Goal: Use online tool/utility: Use online tool/utility

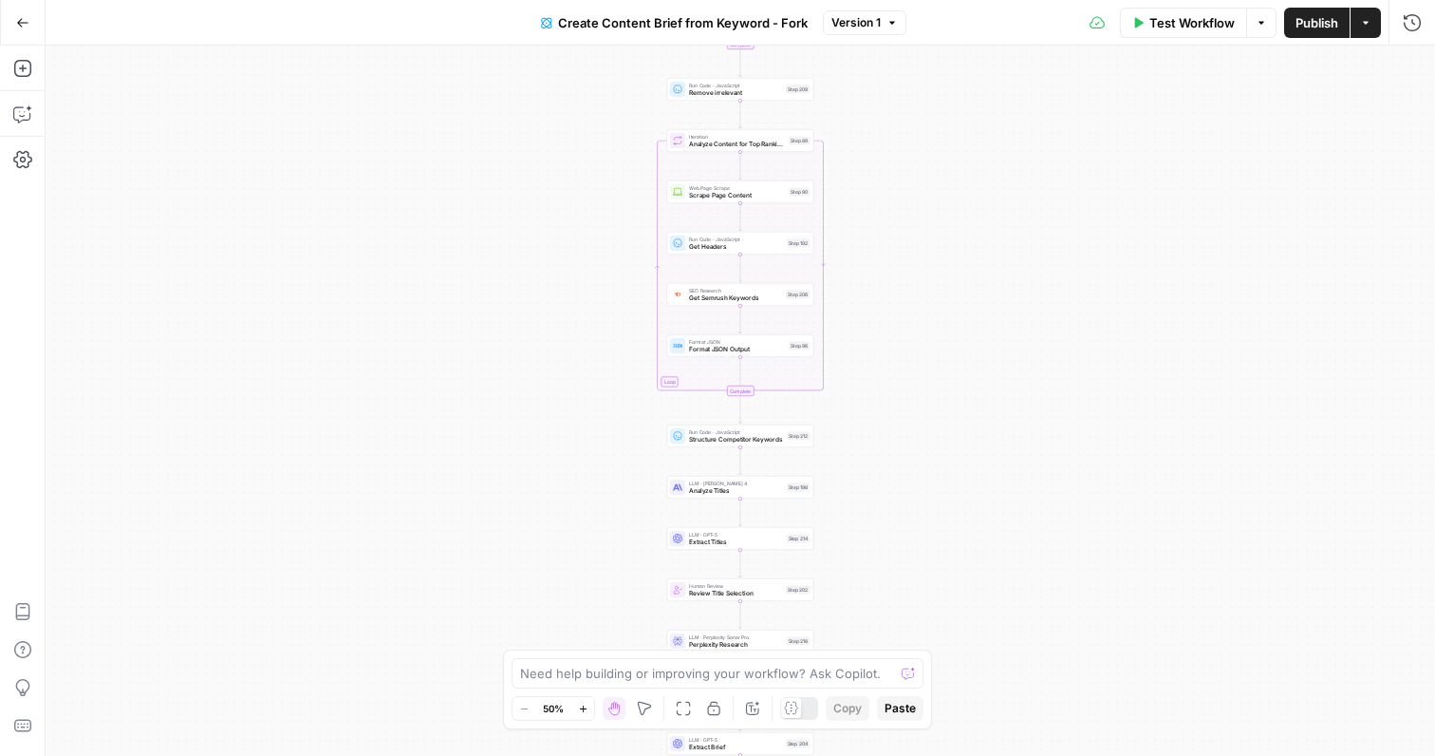
drag, startPoint x: 944, startPoint y: 140, endPoint x: 944, endPoint y: 365, distance: 225.0
click at [944, 366] on div "Workflow Set Inputs Inputs Google Search Perform Google Search Step 51 Loop Ite…" at bounding box center [741, 401] width 1390 height 710
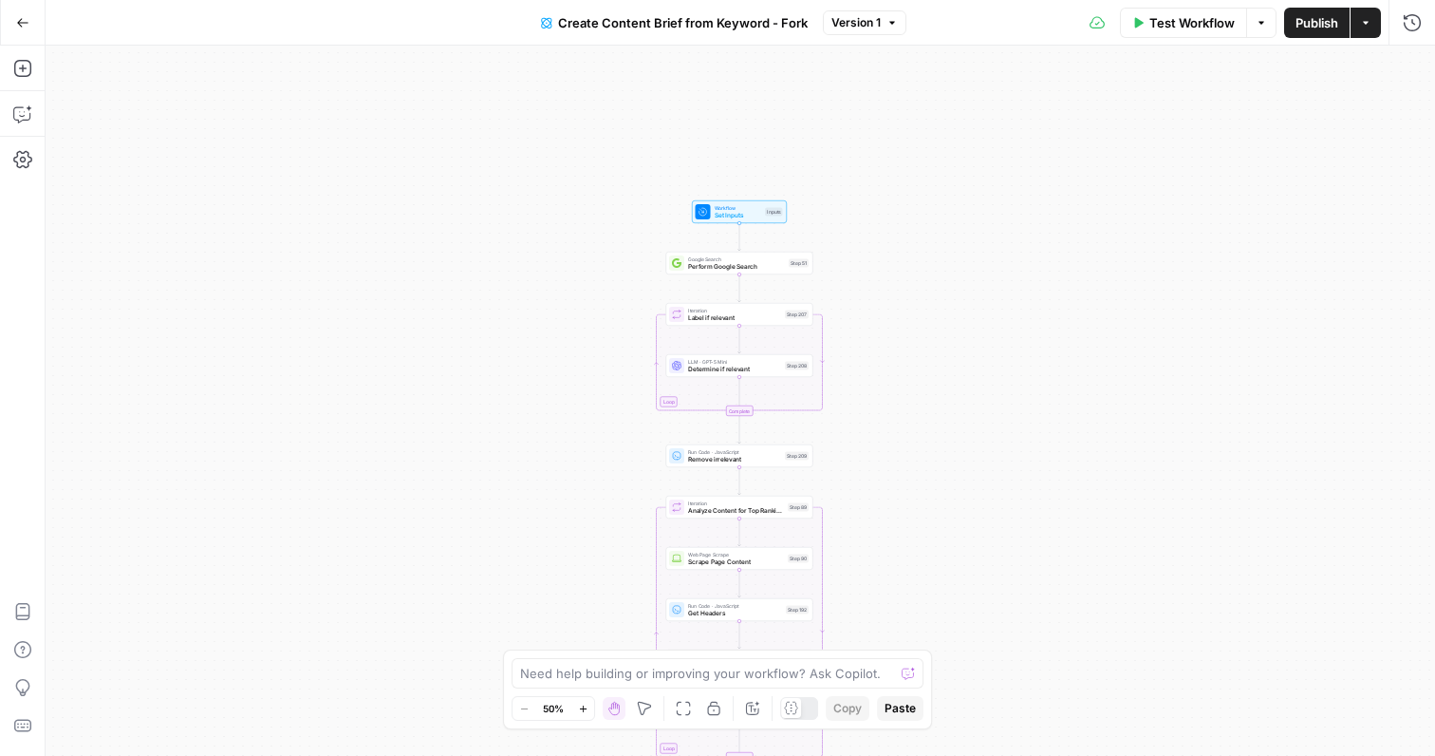
drag, startPoint x: 912, startPoint y: 232, endPoint x: 910, endPoint y: 430, distance: 198.4
click at [910, 431] on div "Workflow Set Inputs Inputs Google Search Perform Google Search Step 51 Loop Ite…" at bounding box center [741, 401] width 1390 height 710
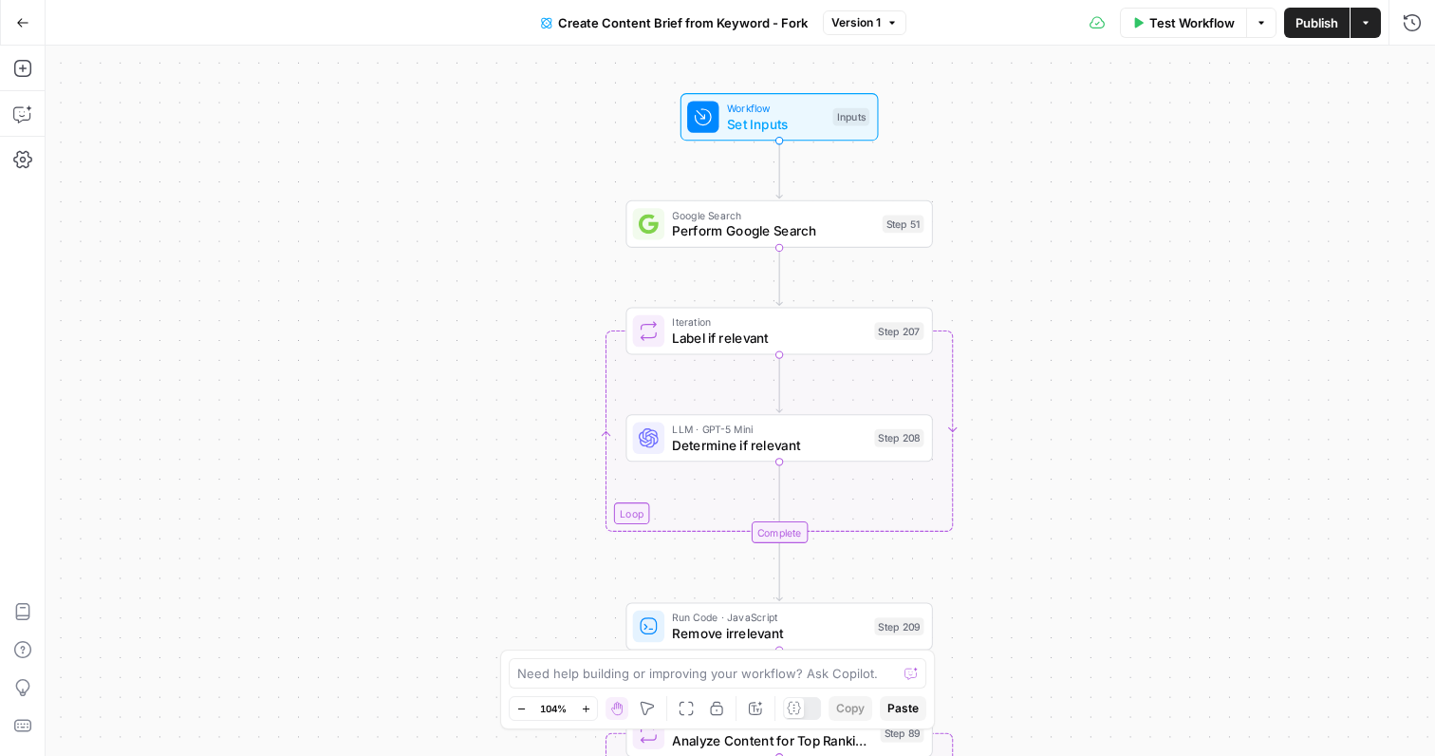
drag, startPoint x: 945, startPoint y: 237, endPoint x: 996, endPoint y: 235, distance: 50.3
click at [996, 235] on div "Workflow Set Inputs Inputs Google Search Perform Google Search Step 51 Loop Ite…" at bounding box center [741, 401] width 1390 height 710
click at [812, 126] on span "Set Inputs" at bounding box center [774, 122] width 98 height 20
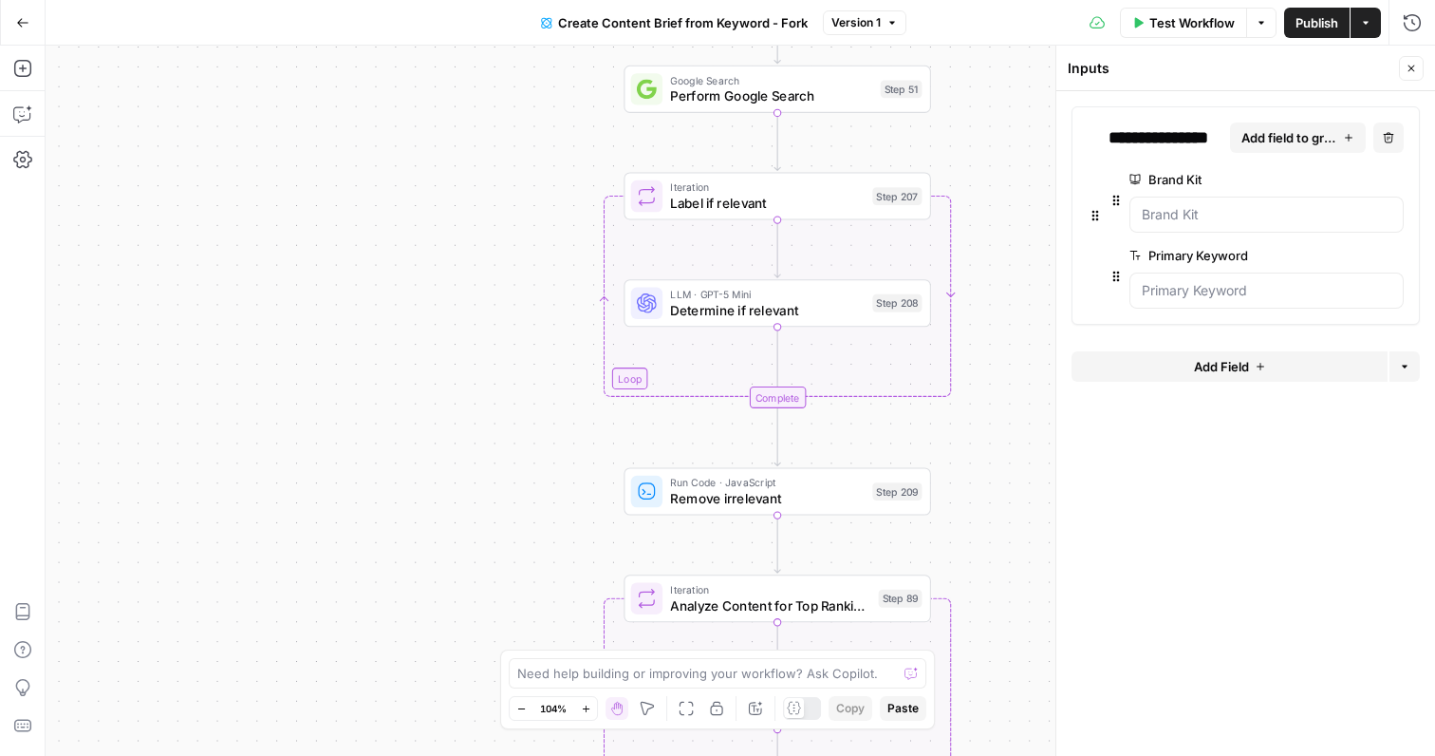
drag, startPoint x: 1009, startPoint y: 356, endPoint x: 1007, endPoint y: 202, distance: 153.8
click at [1007, 201] on div "Workflow Set Inputs Inputs Google Search Perform Google Search Step 51 Loop Ite…" at bounding box center [741, 401] width 1390 height 710
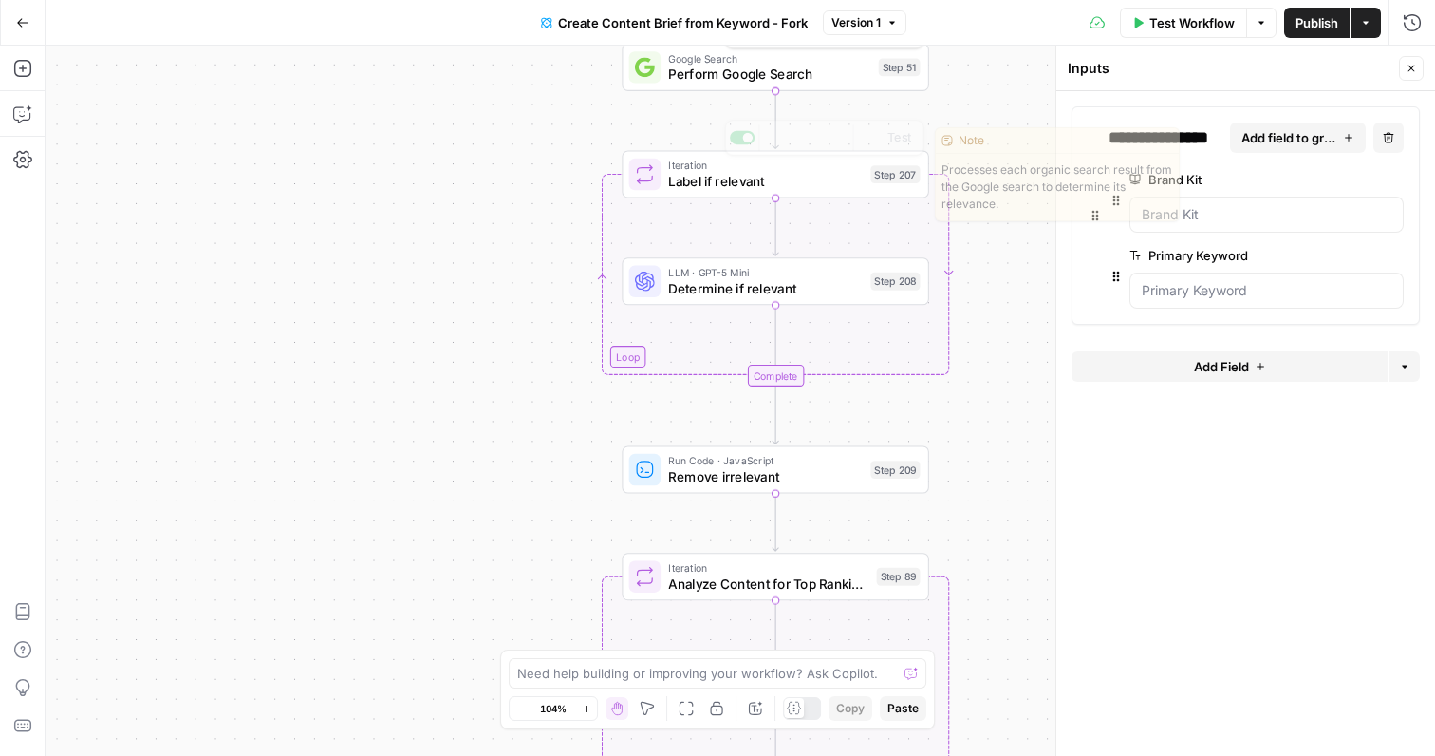
click at [819, 81] on span "Perform Google Search" at bounding box center [769, 75] width 202 height 20
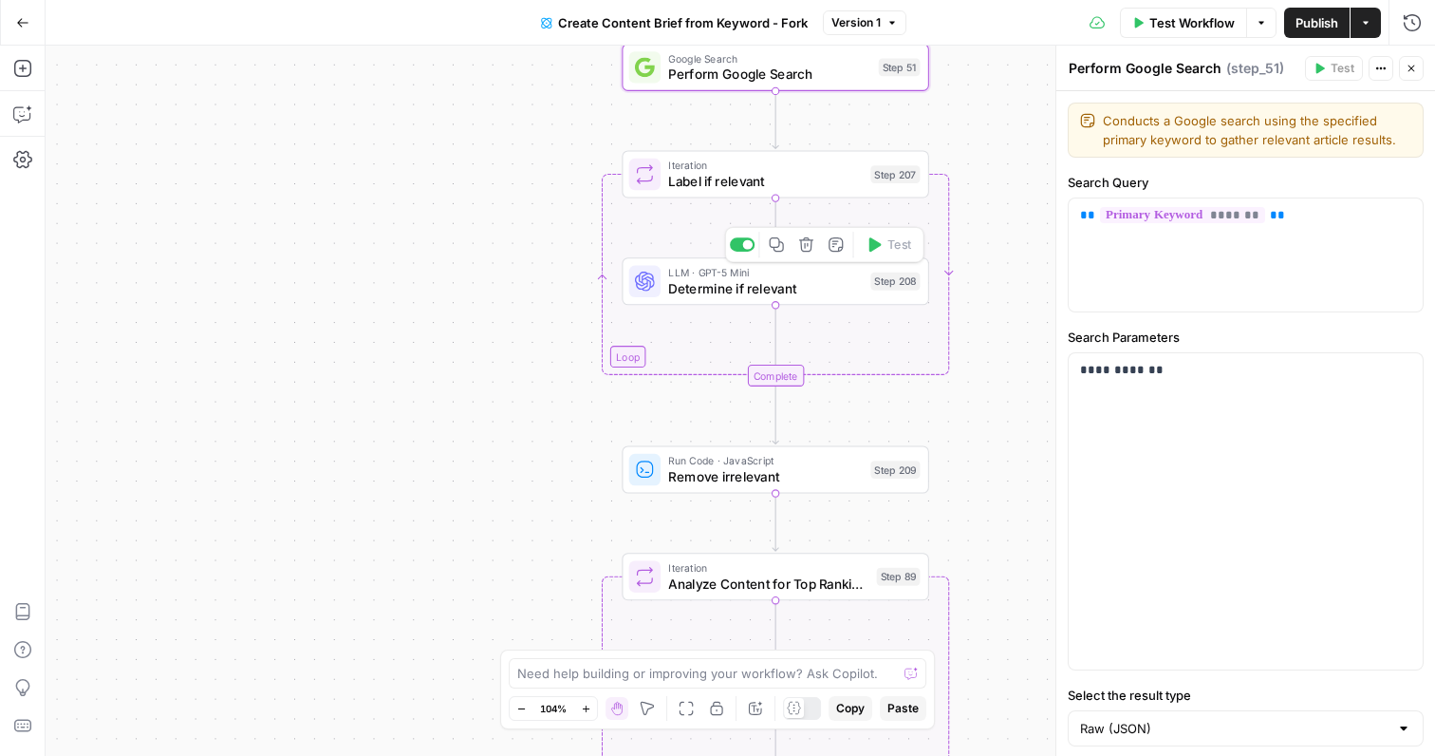
click at [813, 289] on span "Determine if relevant" at bounding box center [765, 288] width 195 height 20
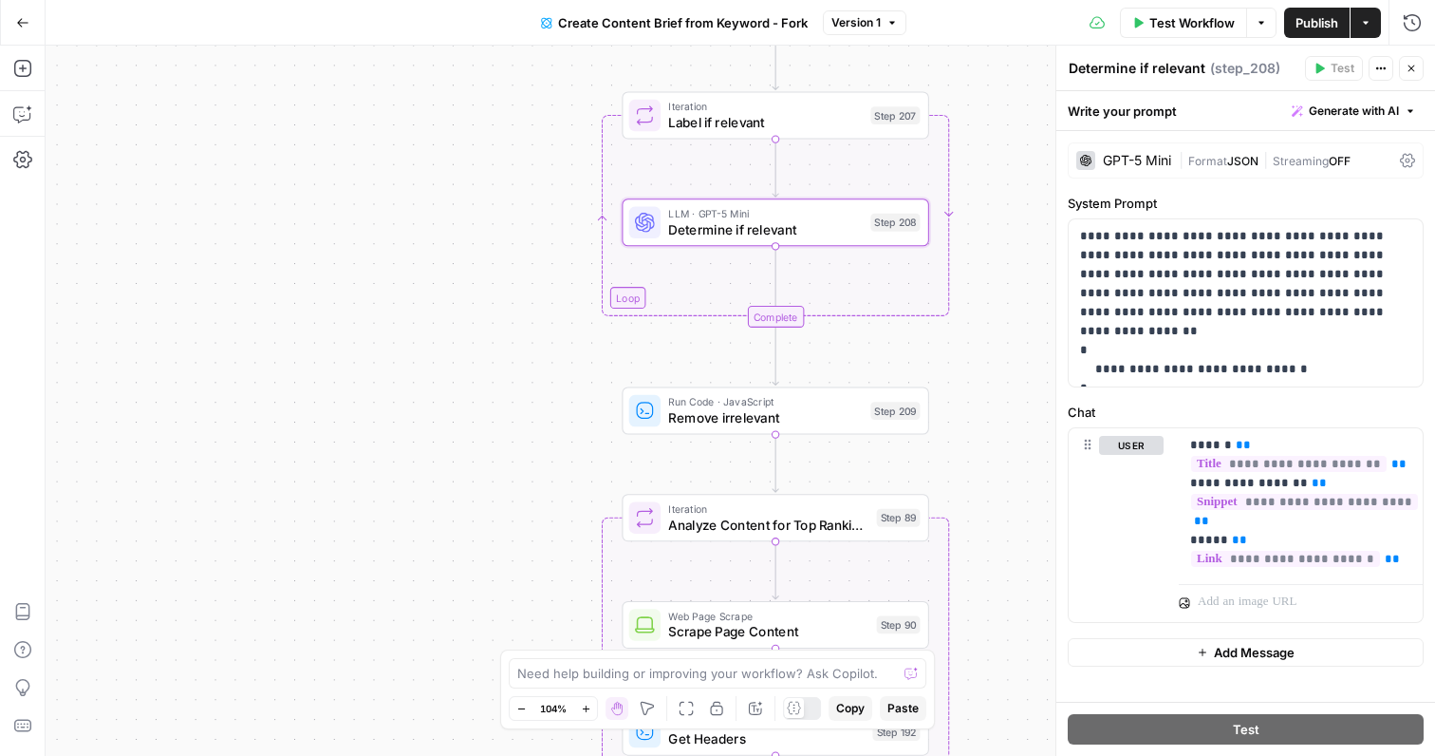
drag, startPoint x: 982, startPoint y: 383, endPoint x: 982, endPoint y: 318, distance: 65.5
click at [982, 318] on div "Workflow Set Inputs Inputs Google Search Perform Google Search Step 51 Loop Ite…" at bounding box center [741, 401] width 1390 height 710
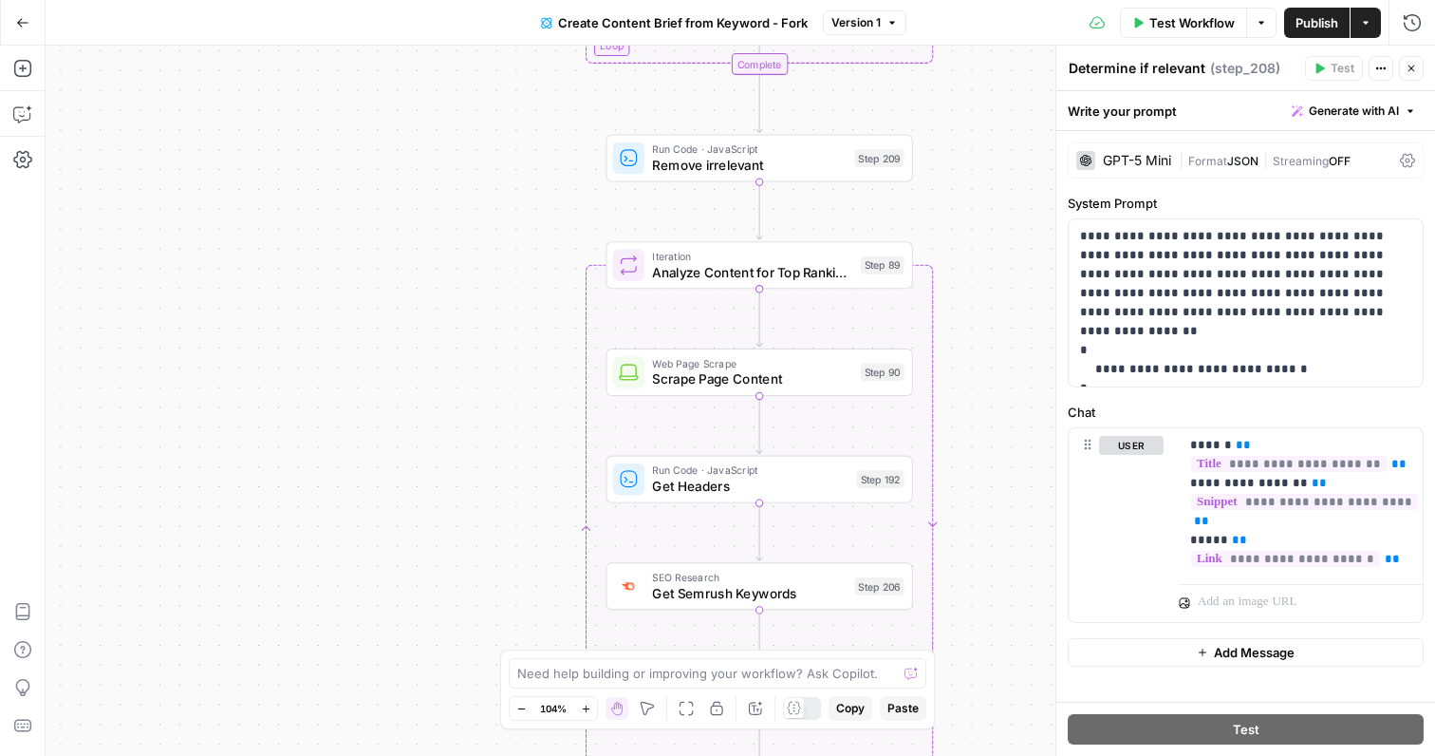
drag, startPoint x: 941, startPoint y: 424, endPoint x: 921, endPoint y: 165, distance: 259.9
click at [921, 165] on div "Workflow Set Inputs Inputs Google Search Perform Google Search Step 51 Loop Ite…" at bounding box center [741, 401] width 1390 height 710
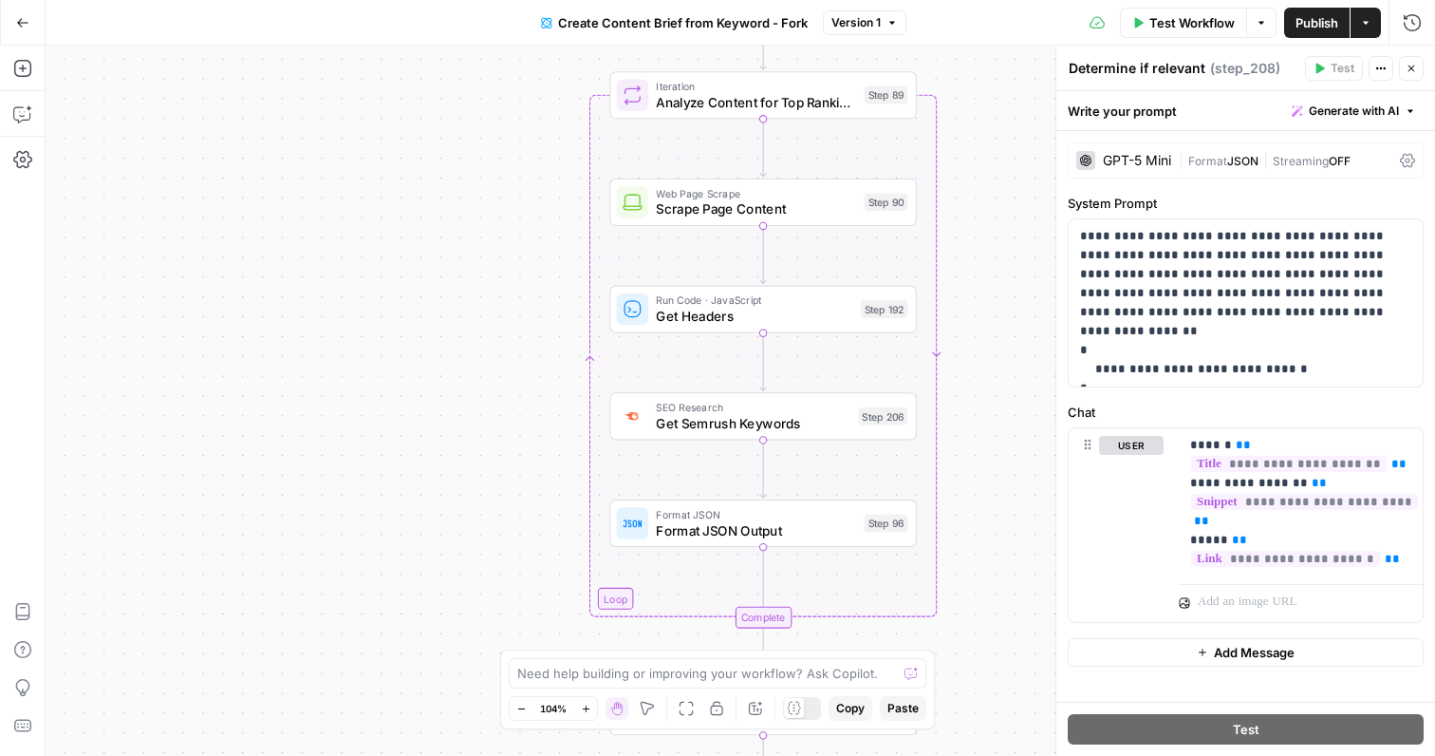
drag, startPoint x: 994, startPoint y: 397, endPoint x: 1000, endPoint y: 239, distance: 157.7
click at [1001, 239] on div "Workflow Set Inputs Inputs Google Search Perform Google Search Step 51 Loop Ite…" at bounding box center [741, 401] width 1390 height 710
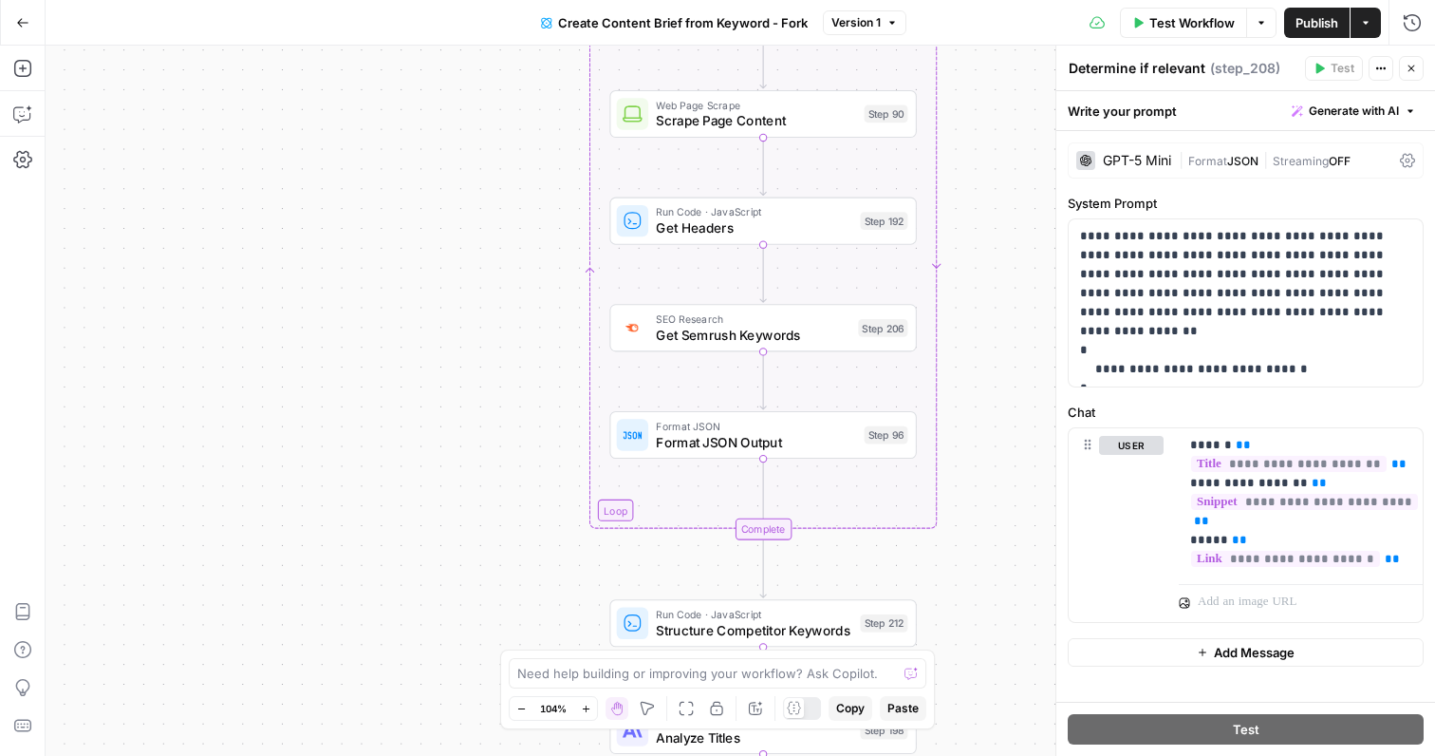
drag, startPoint x: 992, startPoint y: 363, endPoint x: 988, endPoint y: 80, distance: 282.9
click at [988, 80] on div "Workflow Set Inputs Inputs Google Search Perform Google Search Step 51 Loop Ite…" at bounding box center [741, 401] width 1390 height 710
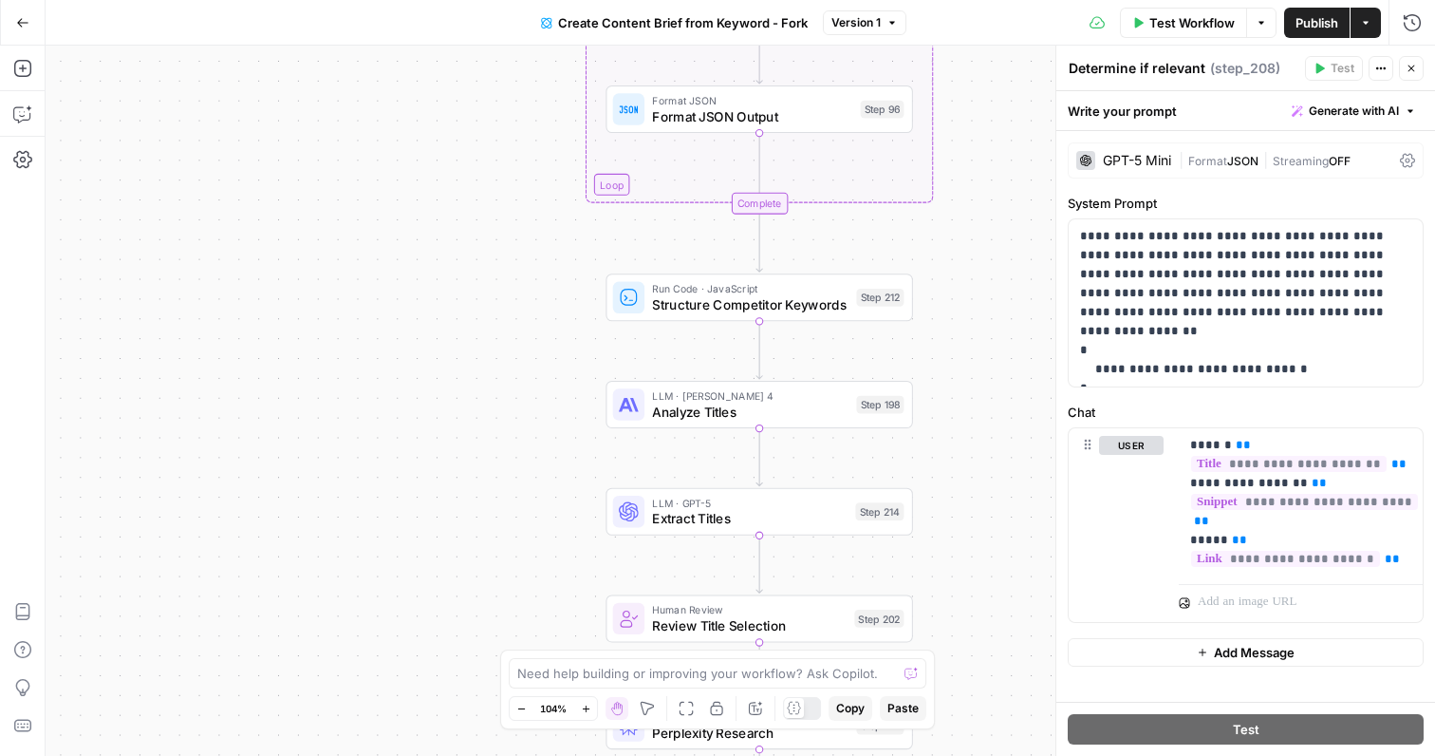
drag, startPoint x: 985, startPoint y: 398, endPoint x: 983, endPoint y: 130, distance: 267.7
click at [983, 130] on div "Workflow Set Inputs Inputs Google Search Perform Google Search Step 51 Loop Ite…" at bounding box center [741, 401] width 1390 height 710
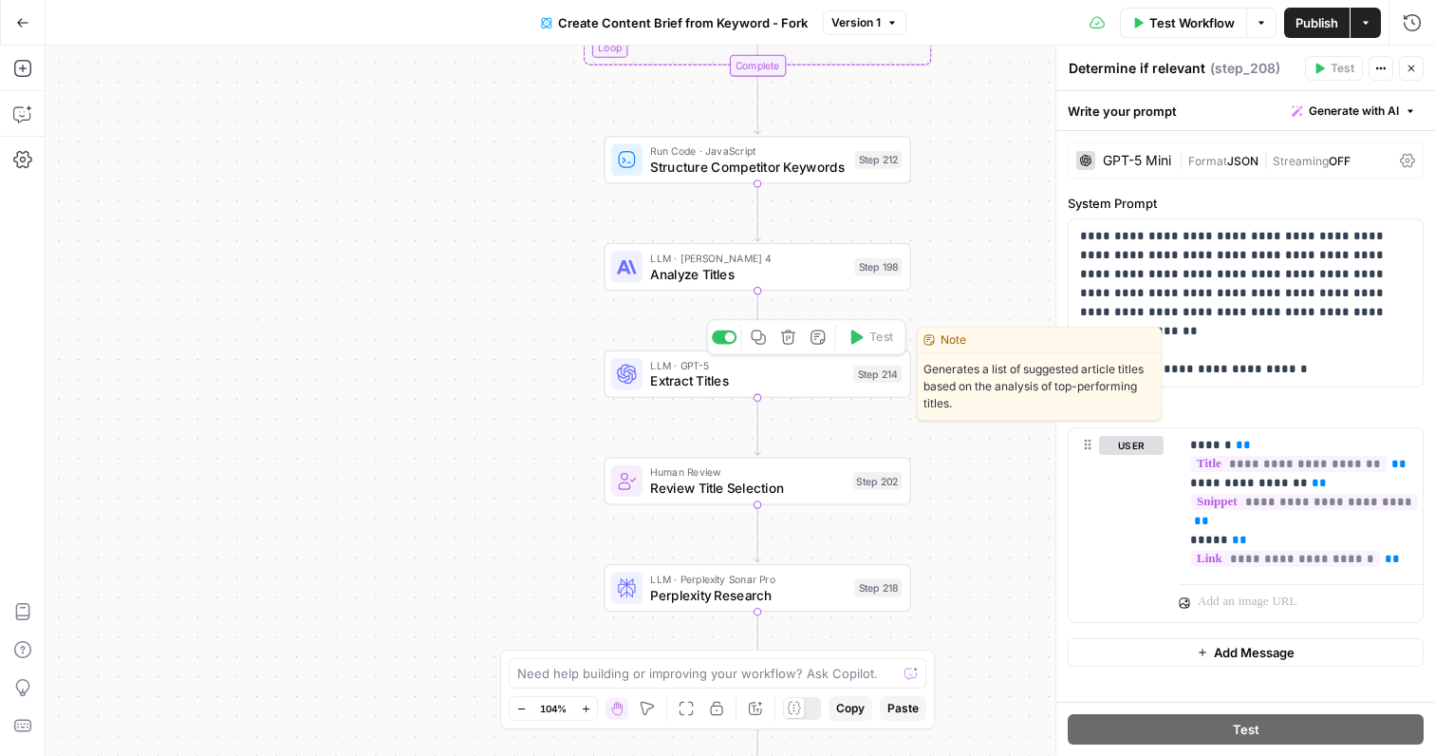
click at [745, 387] on span "Extract Titles" at bounding box center [748, 381] width 196 height 20
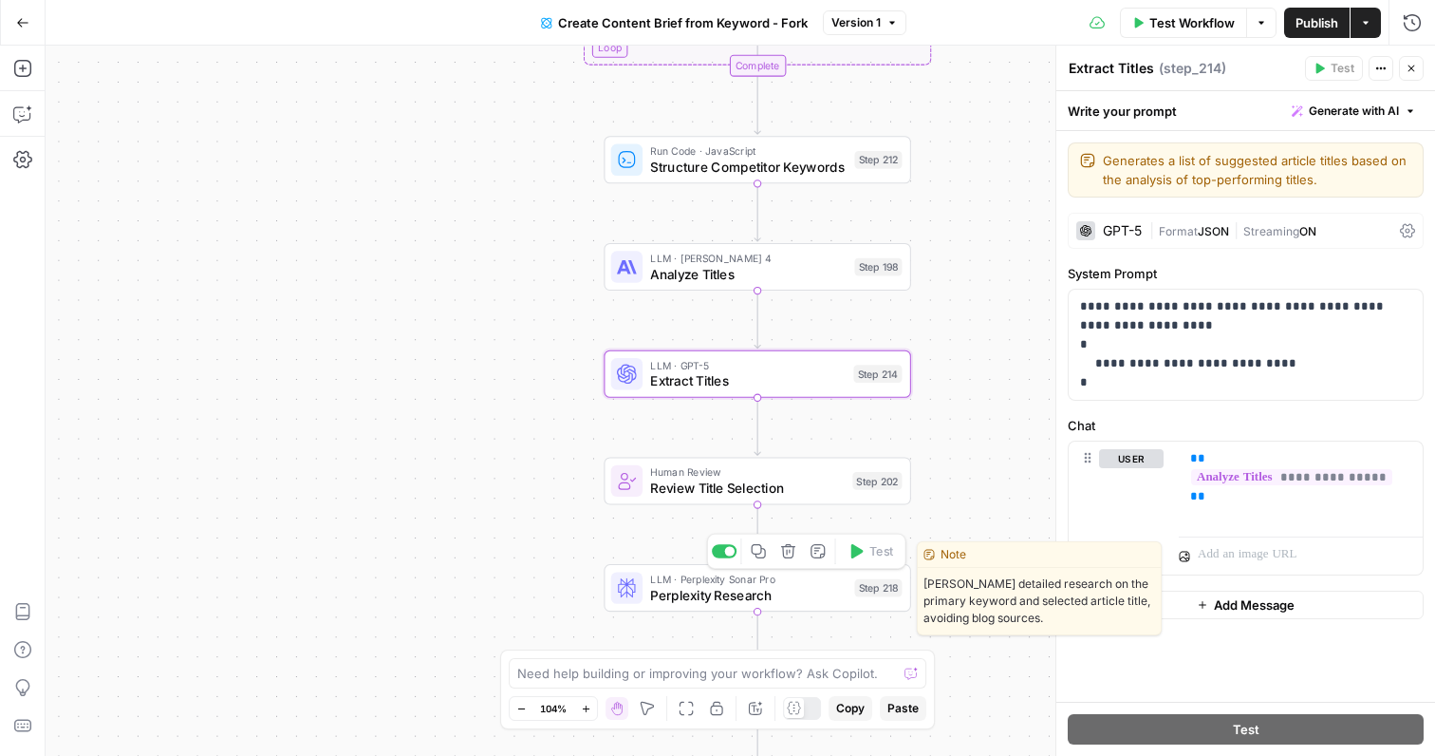
click at [733, 576] on span "LLM · Perplexity Sonar Pro" at bounding box center [748, 578] width 196 height 16
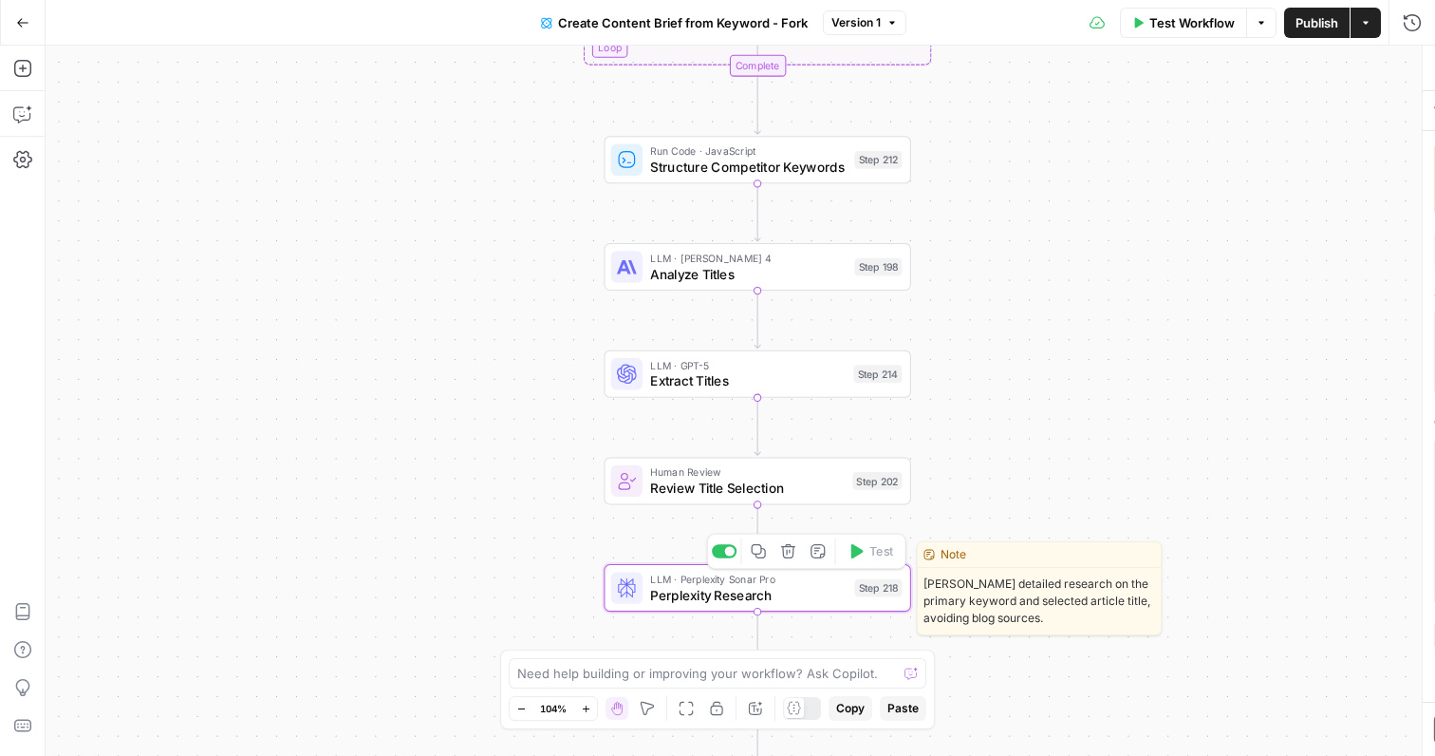
type textarea "Perplexity Research"
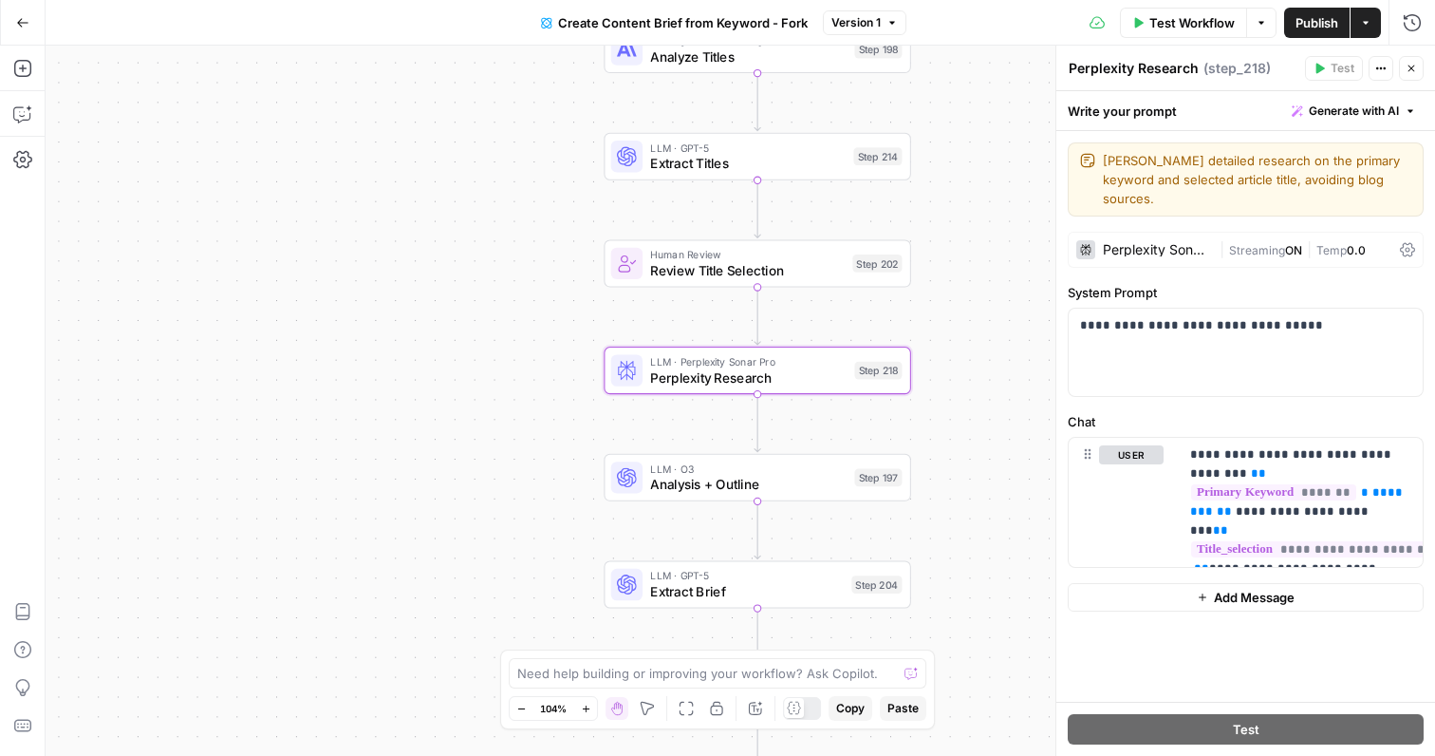
drag, startPoint x: 956, startPoint y: 456, endPoint x: 956, endPoint y: 238, distance: 217.4
click at [956, 238] on div "Workflow Set Inputs Inputs Google Search Perform Google Search Step 51 Loop Ite…" at bounding box center [741, 401] width 1390 height 710
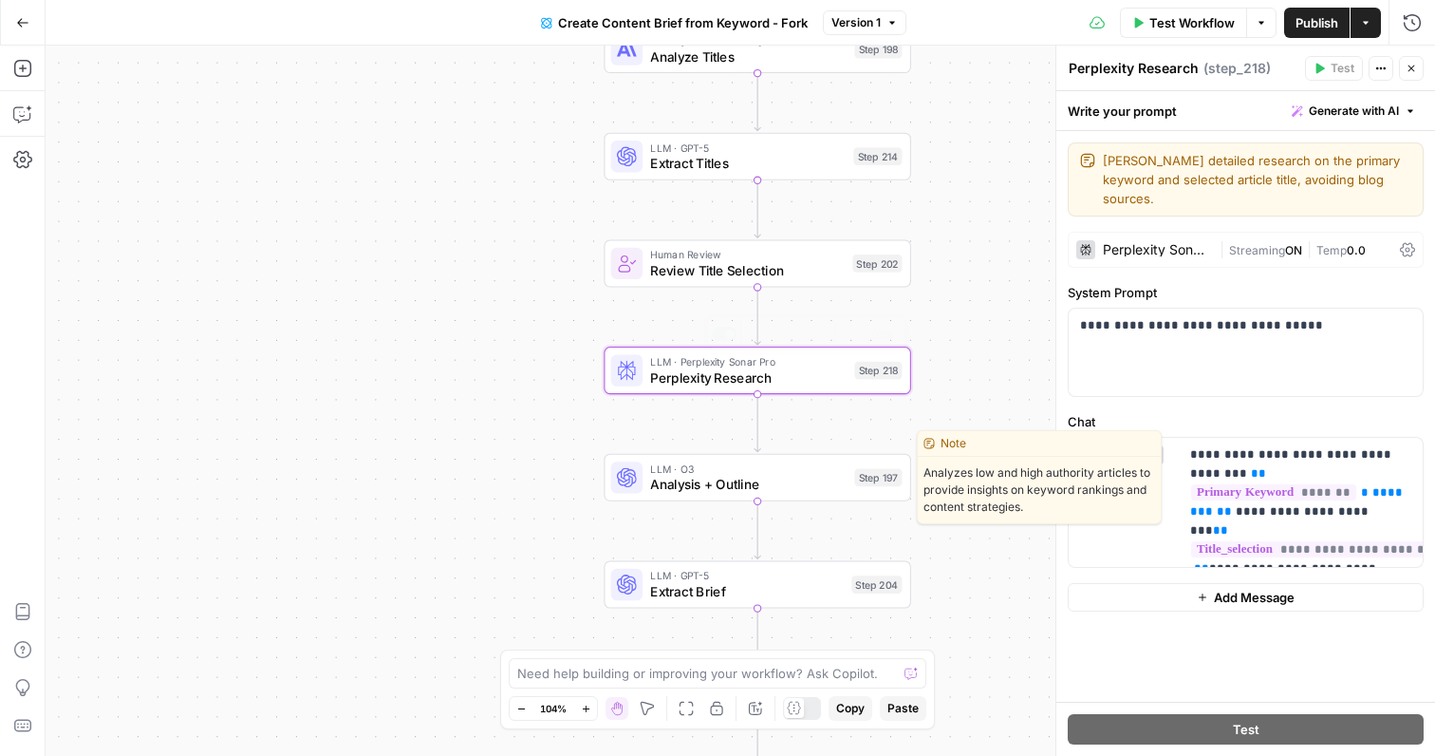
click at [759, 489] on span "Analysis + Outline" at bounding box center [748, 485] width 196 height 20
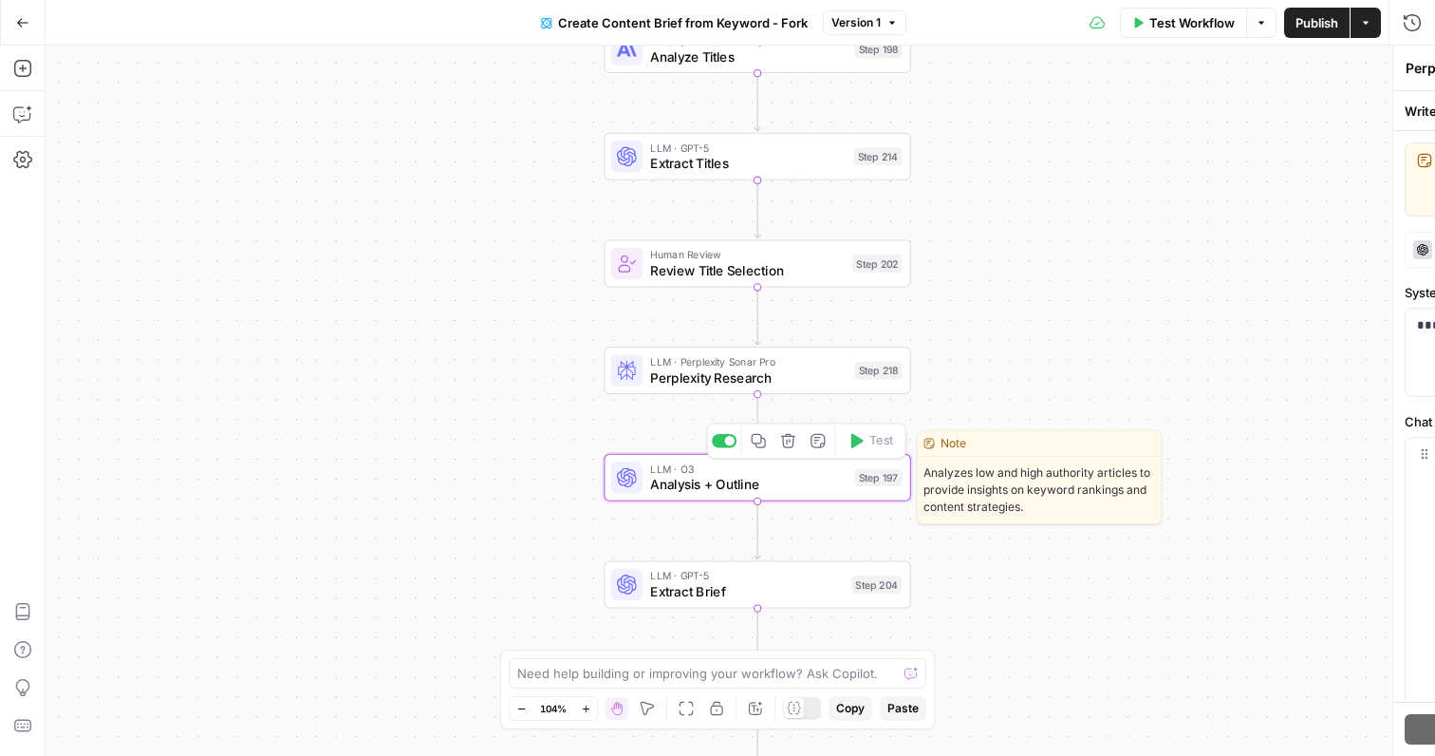
type textarea "Analysis + Outline"
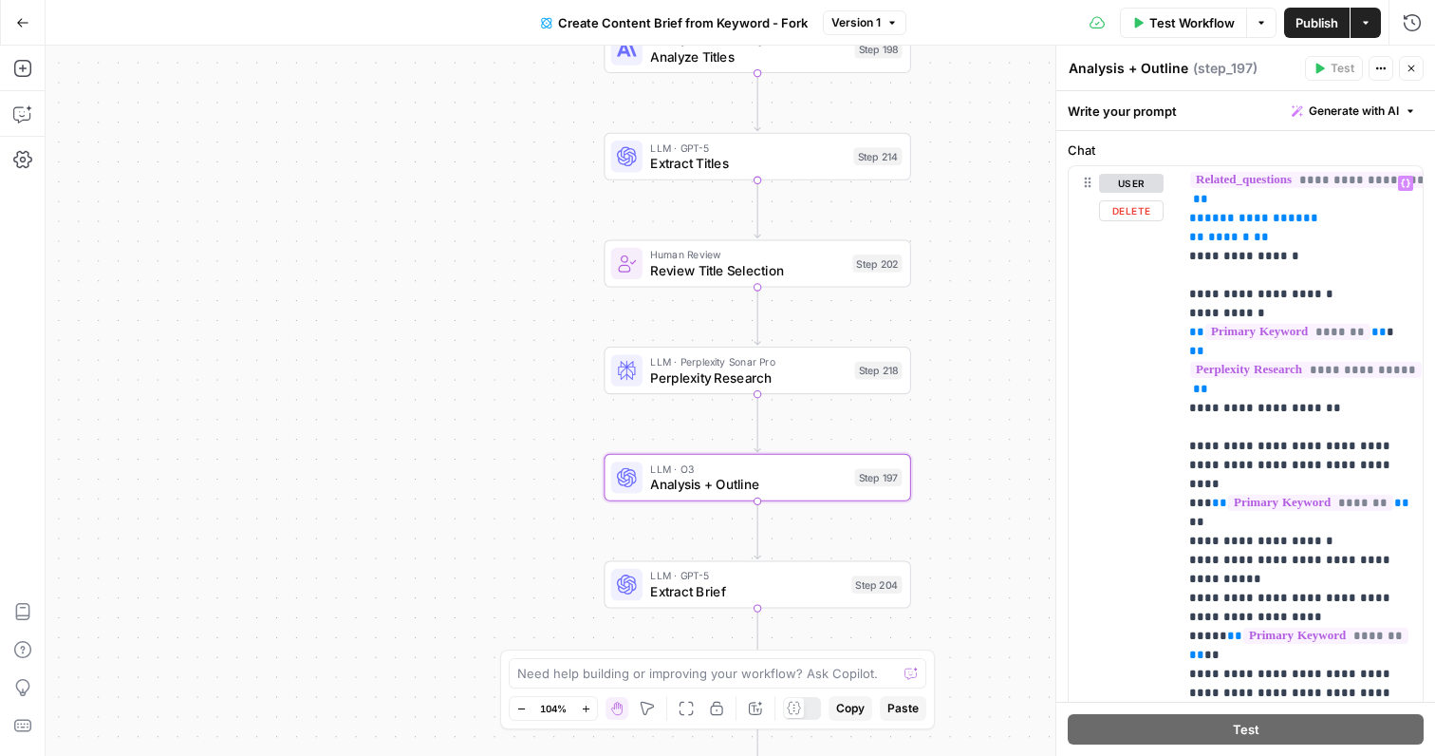
scroll to position [1310, 1]
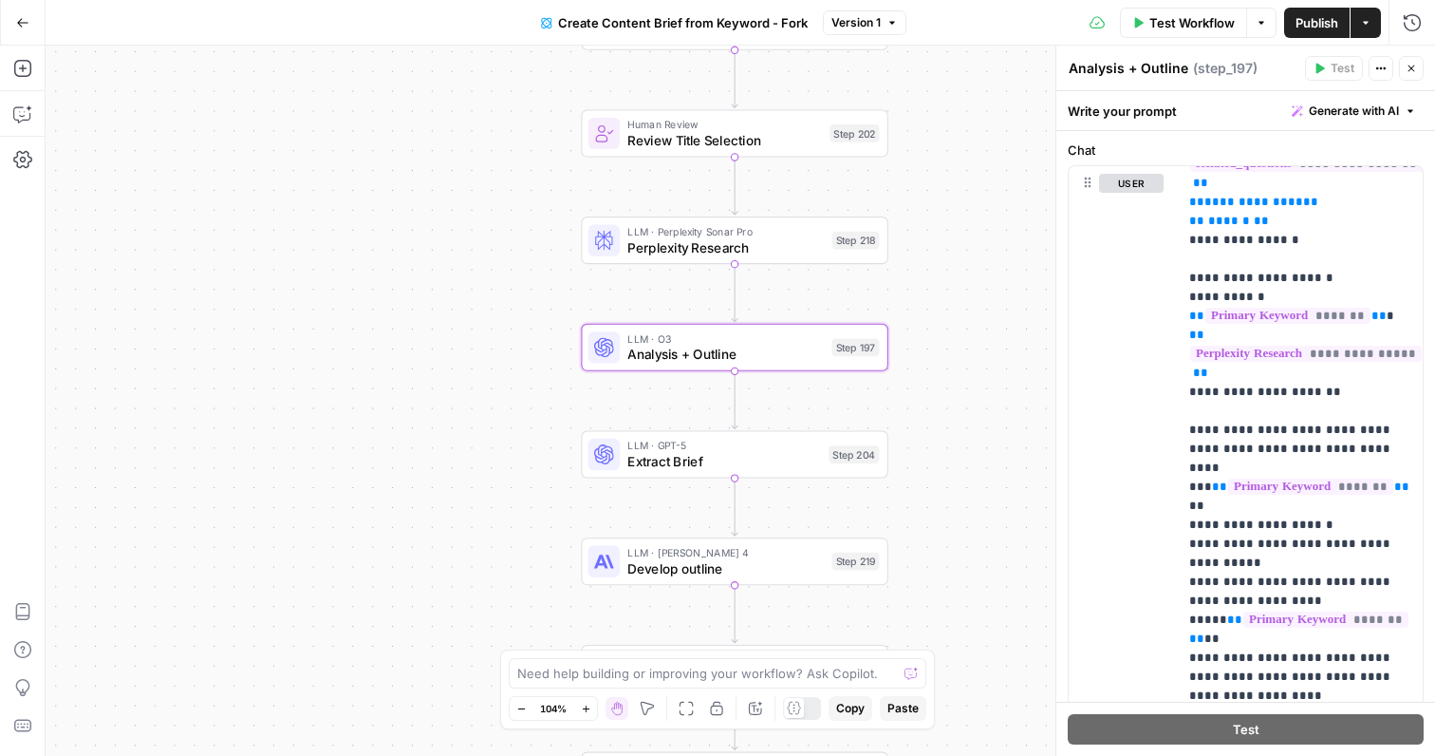
drag, startPoint x: 975, startPoint y: 416, endPoint x: 952, endPoint y: 285, distance: 133.0
click at [952, 285] on div "Workflow Set Inputs Inputs Google Search Perform Google Search Step 51 Loop Ite…" at bounding box center [741, 401] width 1390 height 710
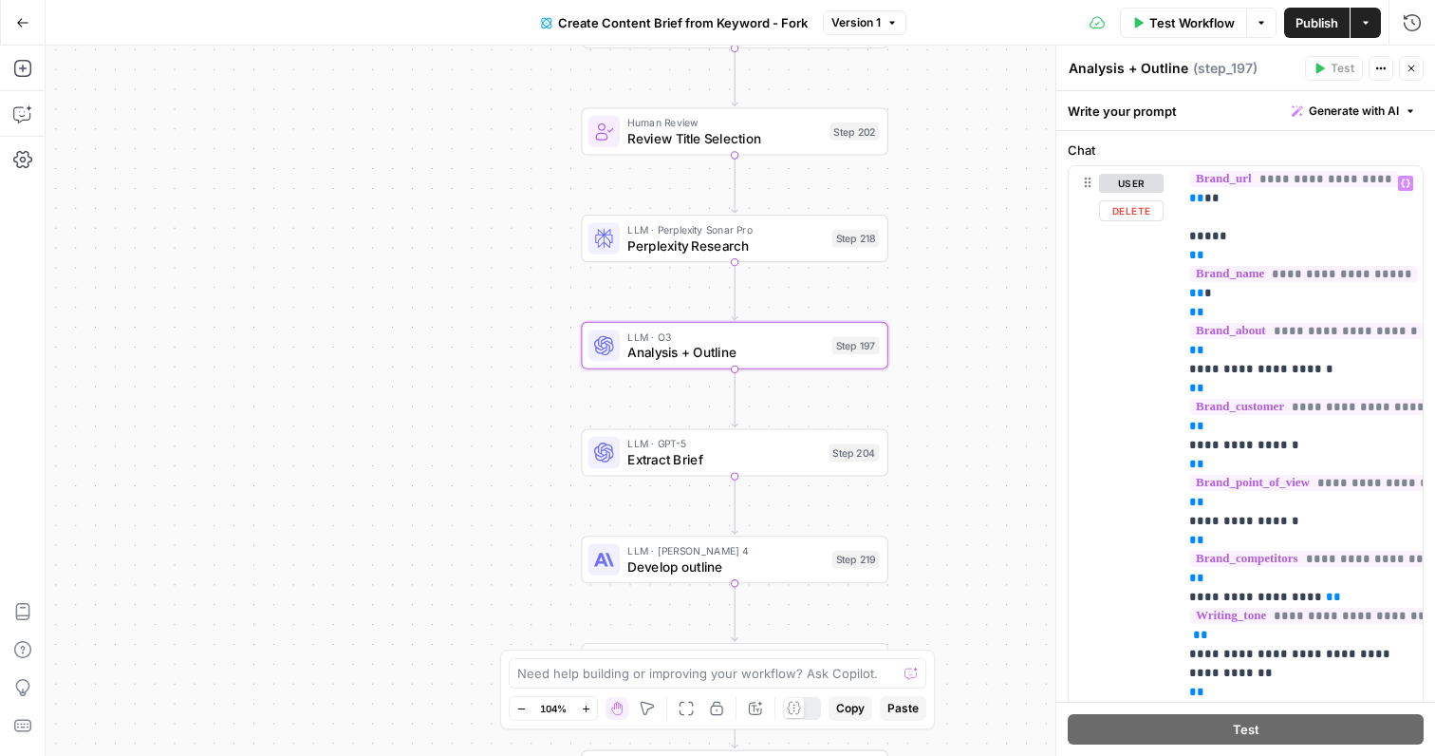
scroll to position [71, 1]
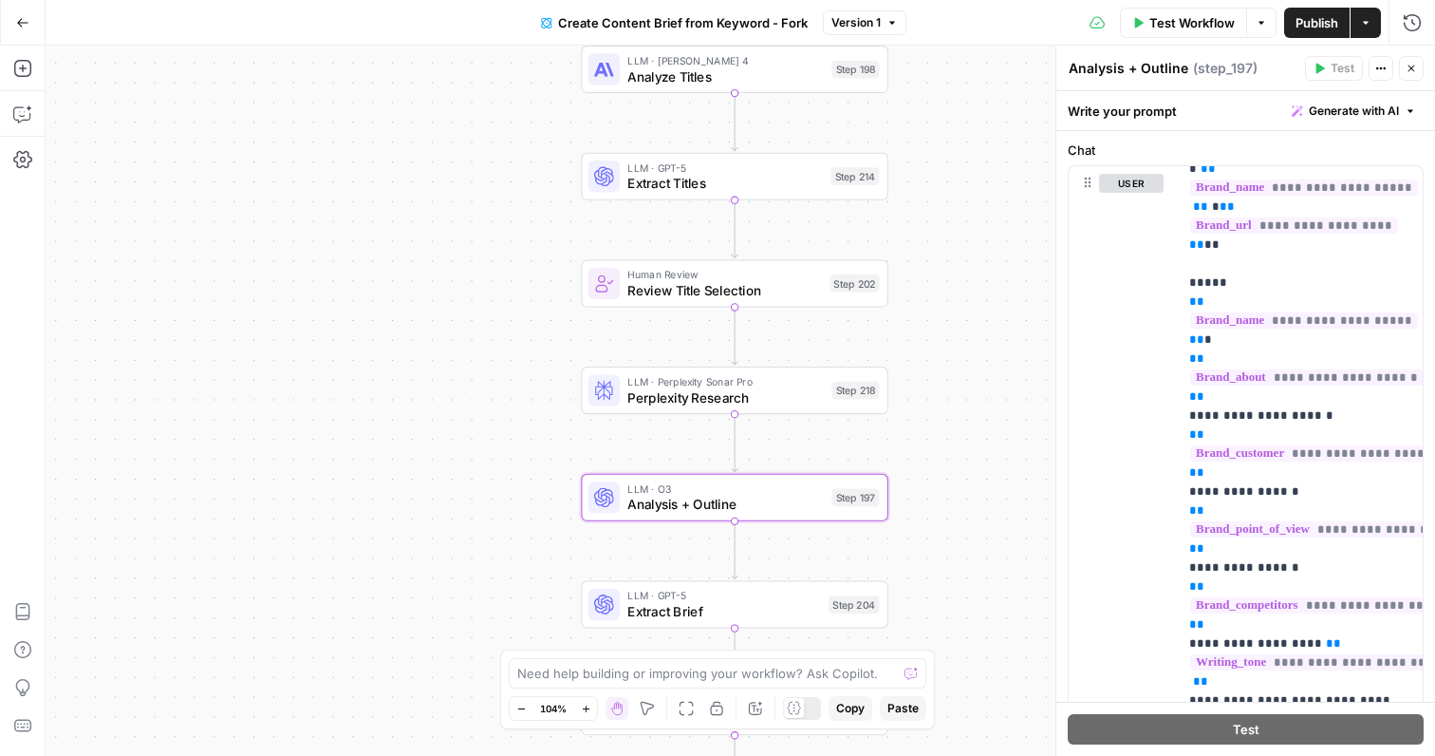
drag, startPoint x: 935, startPoint y: 186, endPoint x: 933, endPoint y: 337, distance: 150.9
click at [934, 338] on div "Workflow Set Inputs Inputs Google Search Perform Google Search Step 51 Loop Ite…" at bounding box center [741, 401] width 1390 height 710
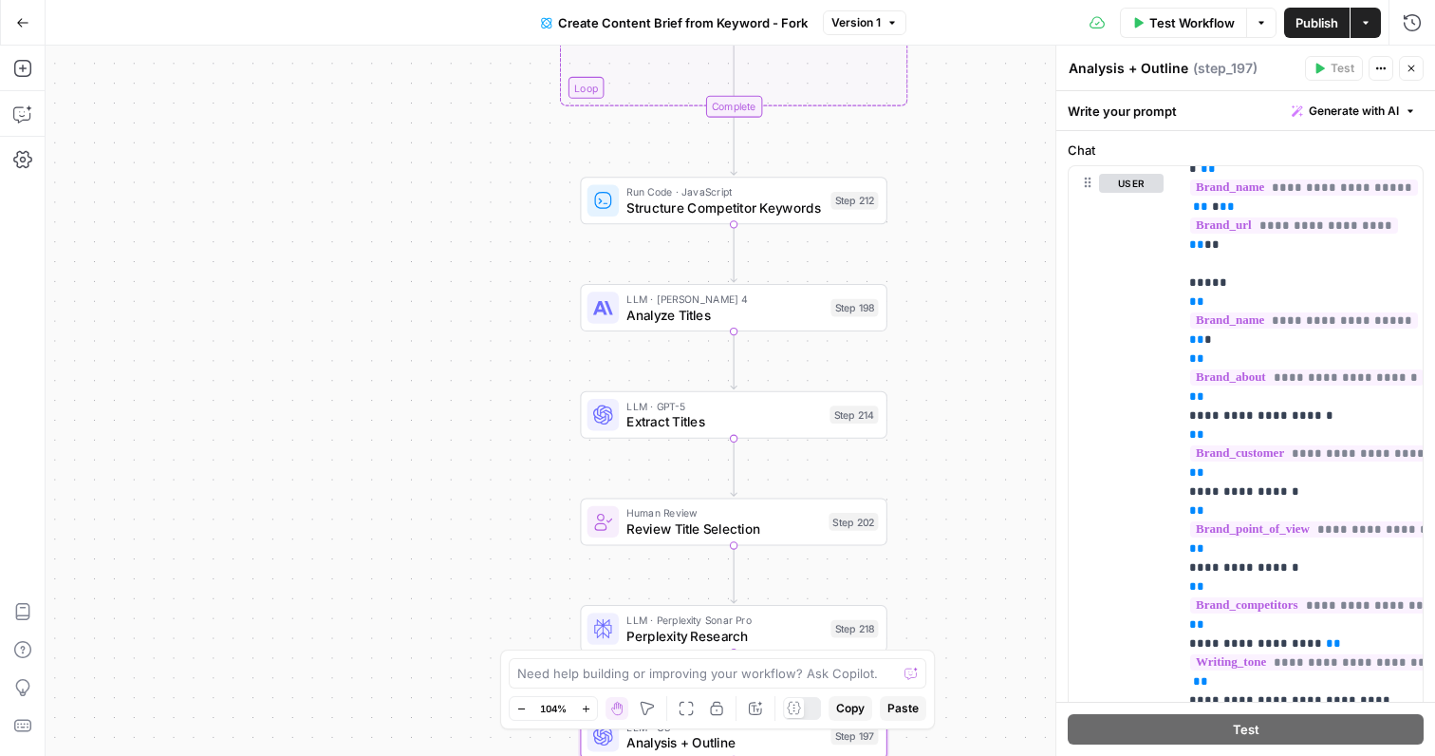
drag, startPoint x: 923, startPoint y: 203, endPoint x: 923, endPoint y: 438, distance: 234.5
click at [923, 438] on div "Workflow Set Inputs Inputs Google Search Perform Google Search Step 51 Loop Ite…" at bounding box center [741, 401] width 1390 height 710
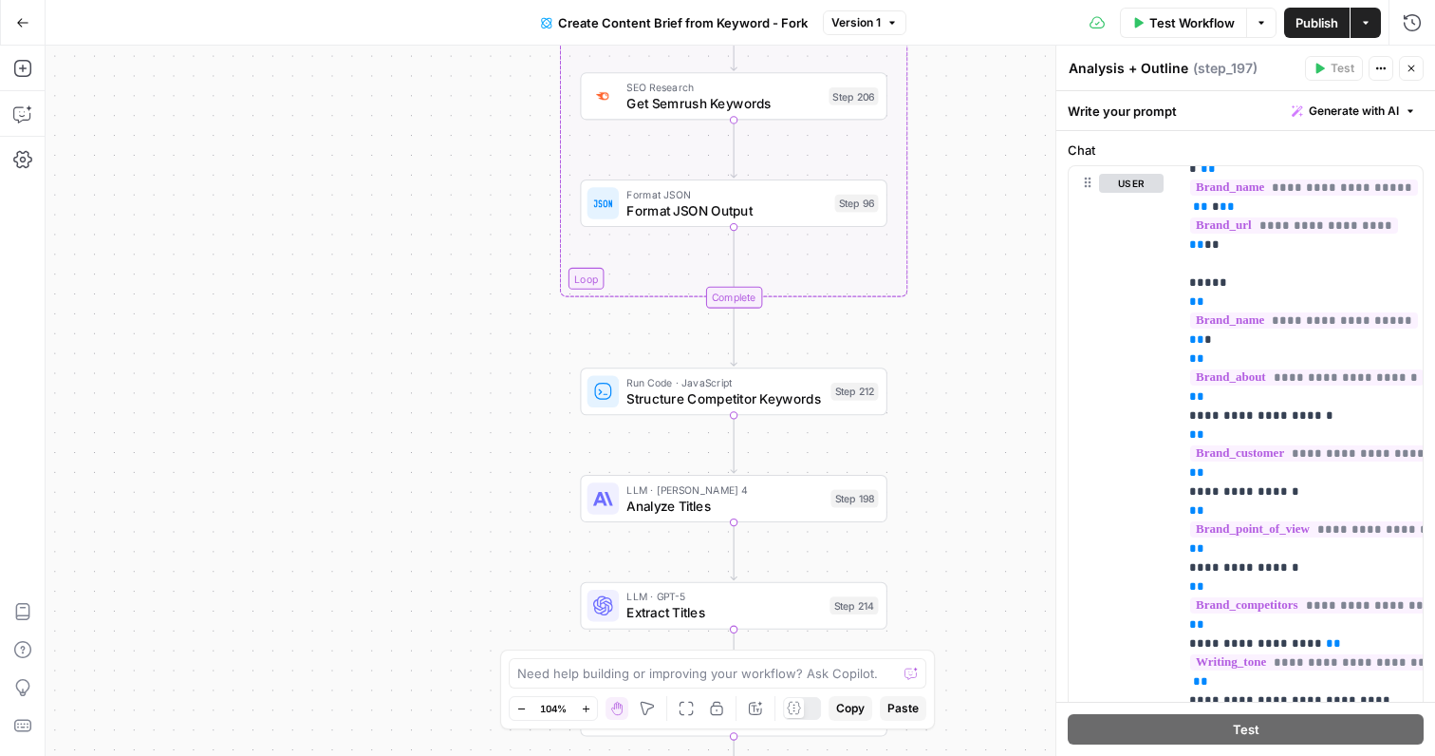
drag, startPoint x: 949, startPoint y: 273, endPoint x: 949, endPoint y: 465, distance: 191.7
click at [949, 465] on div "Workflow Set Inputs Inputs Google Search Perform Google Search Step 51 Loop Ite…" at bounding box center [741, 401] width 1390 height 710
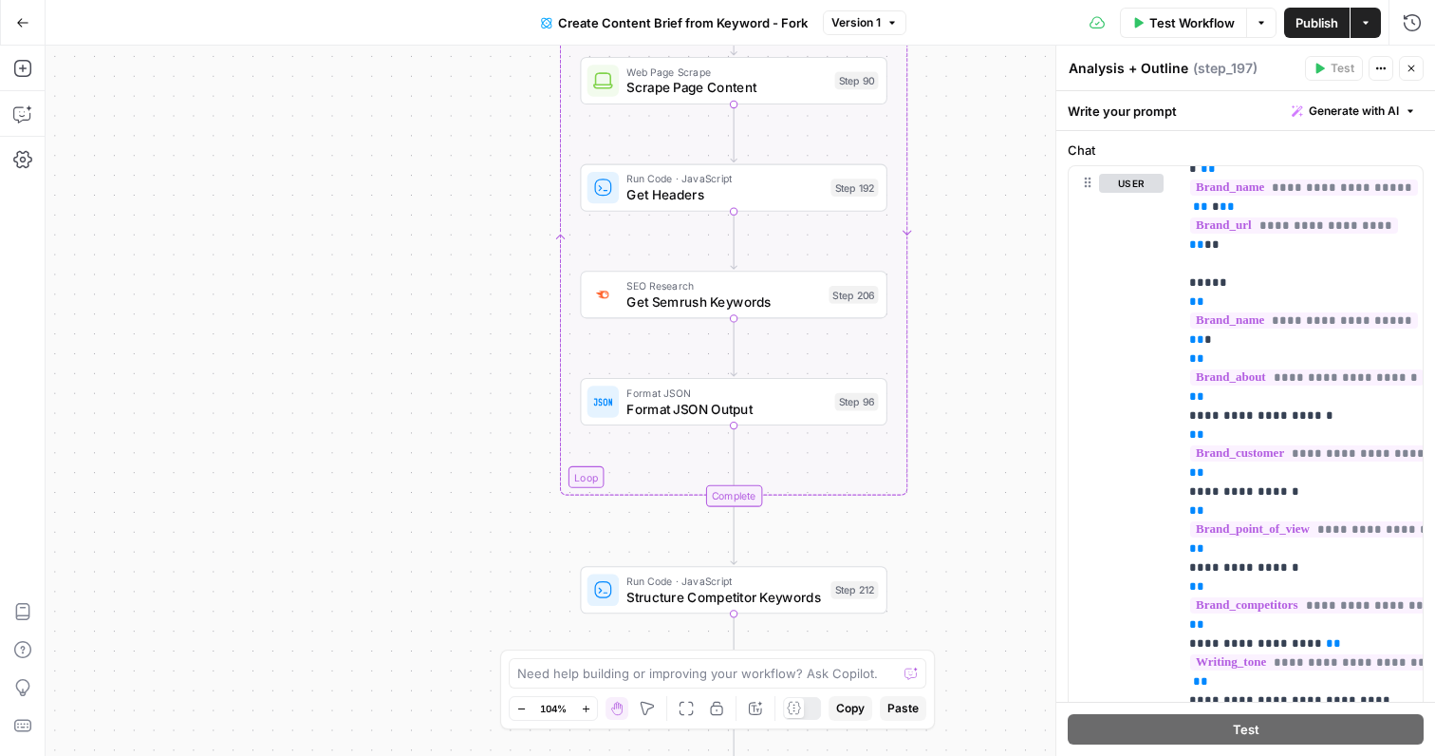
drag, startPoint x: 970, startPoint y: 166, endPoint x: 969, endPoint y: 432, distance: 265.8
click at [969, 433] on div "Workflow Set Inputs Inputs Google Search Perform Google Search Step 51 Loop Ite…" at bounding box center [741, 401] width 1390 height 710
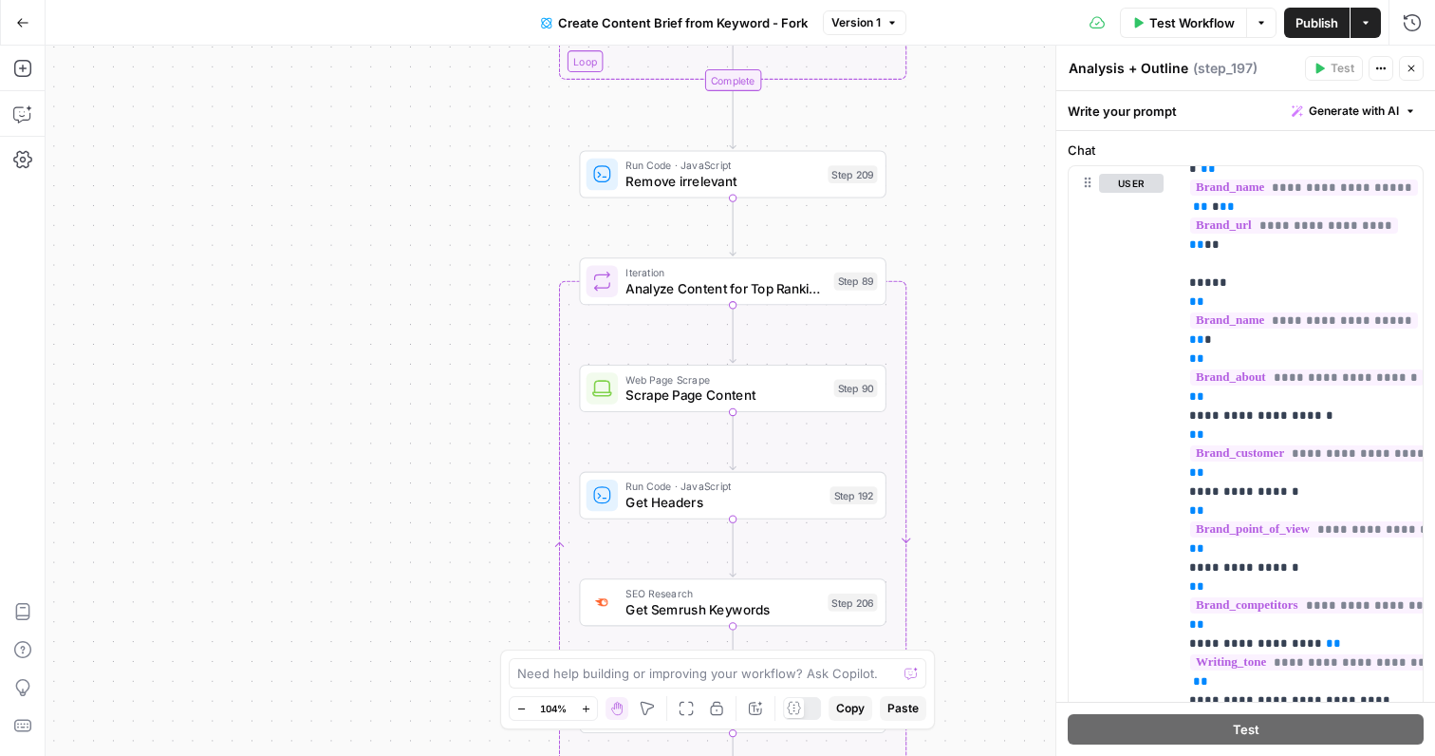
drag, startPoint x: 965, startPoint y: 149, endPoint x: 964, endPoint y: 390, distance: 241.1
click at [965, 391] on div "Workflow Set Inputs Inputs Google Search Perform Google Search Step 51 Loop Ite…" at bounding box center [741, 401] width 1390 height 710
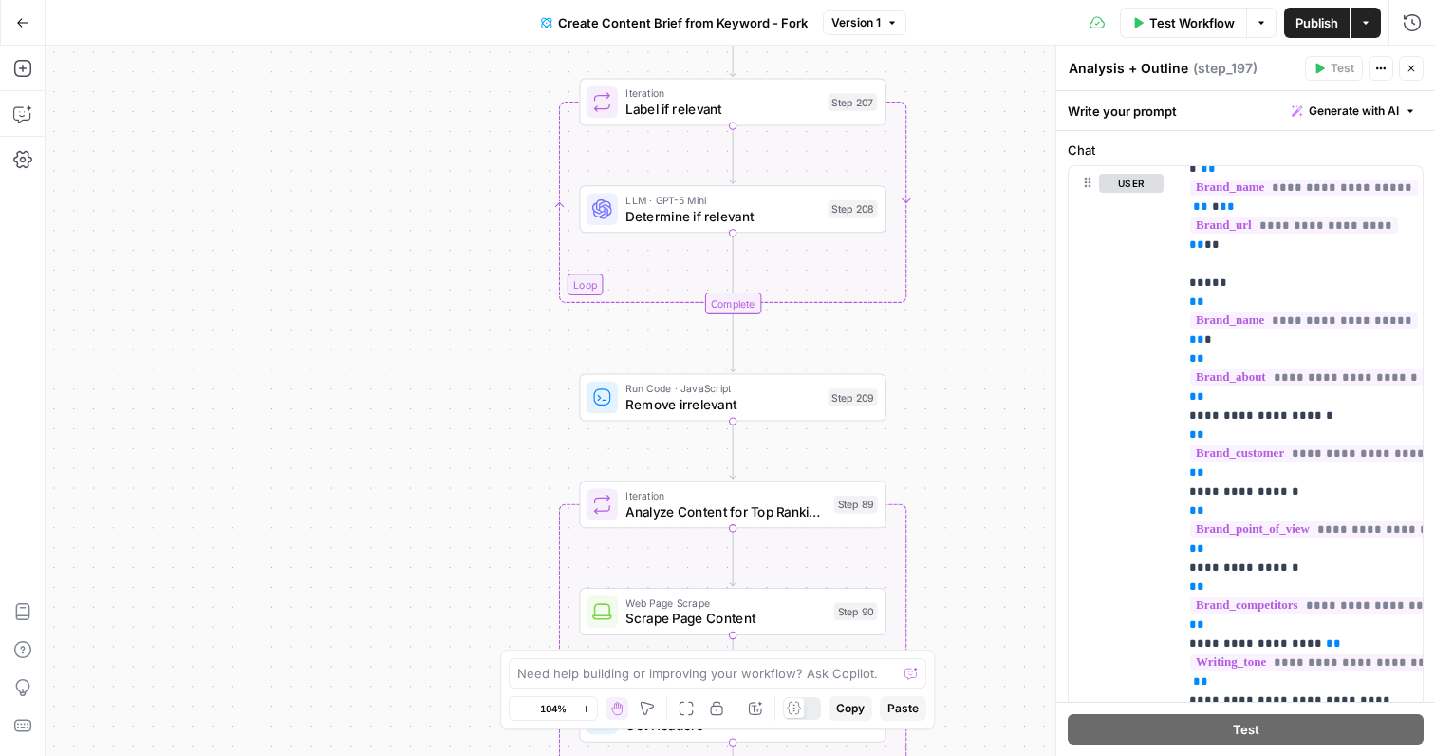
drag, startPoint x: 964, startPoint y: 154, endPoint x: 964, endPoint y: 368, distance: 214.5
click at [965, 369] on div "Workflow Set Inputs Inputs Google Search Perform Google Search Step 51 Loop Ite…" at bounding box center [741, 401] width 1390 height 710
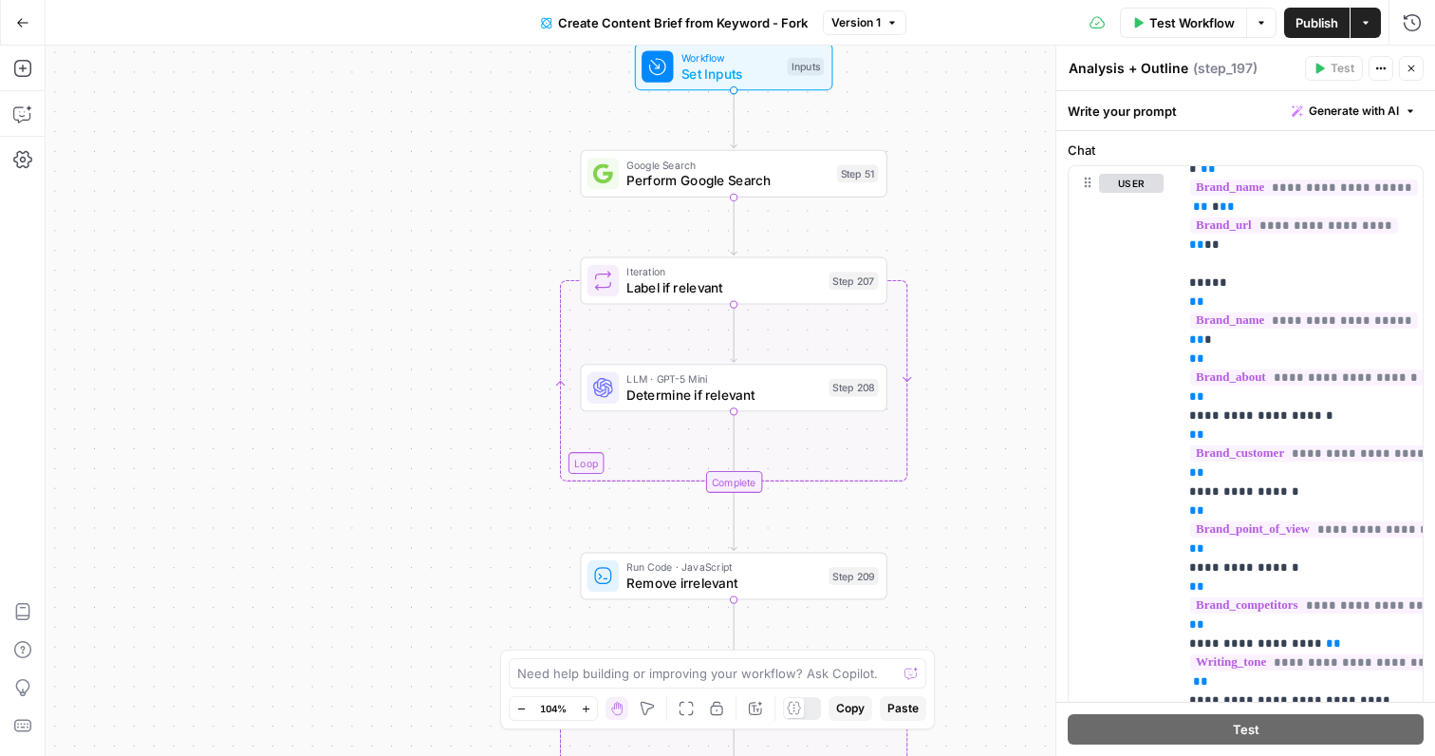
drag, startPoint x: 969, startPoint y: 269, endPoint x: 969, endPoint y: 449, distance: 180.4
click at [969, 451] on div "Workflow Set Inputs Inputs Google Search Perform Google Search Step 51 Loop Ite…" at bounding box center [741, 401] width 1390 height 710
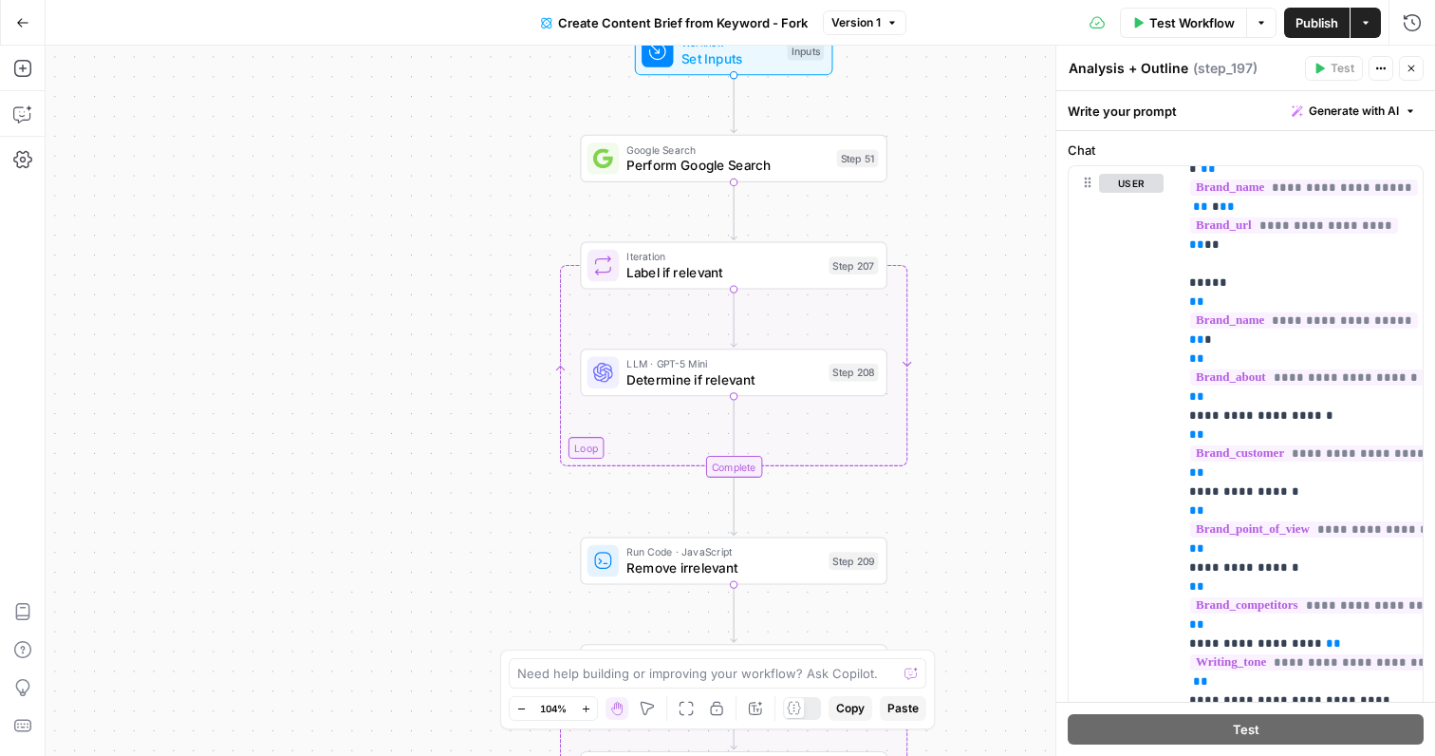
drag, startPoint x: 956, startPoint y: 377, endPoint x: 956, endPoint y: 103, distance: 273.4
click at [956, 103] on div "Workflow Set Inputs Inputs Google Search Perform Google Search Step 51 Loop Ite…" at bounding box center [741, 401] width 1390 height 710
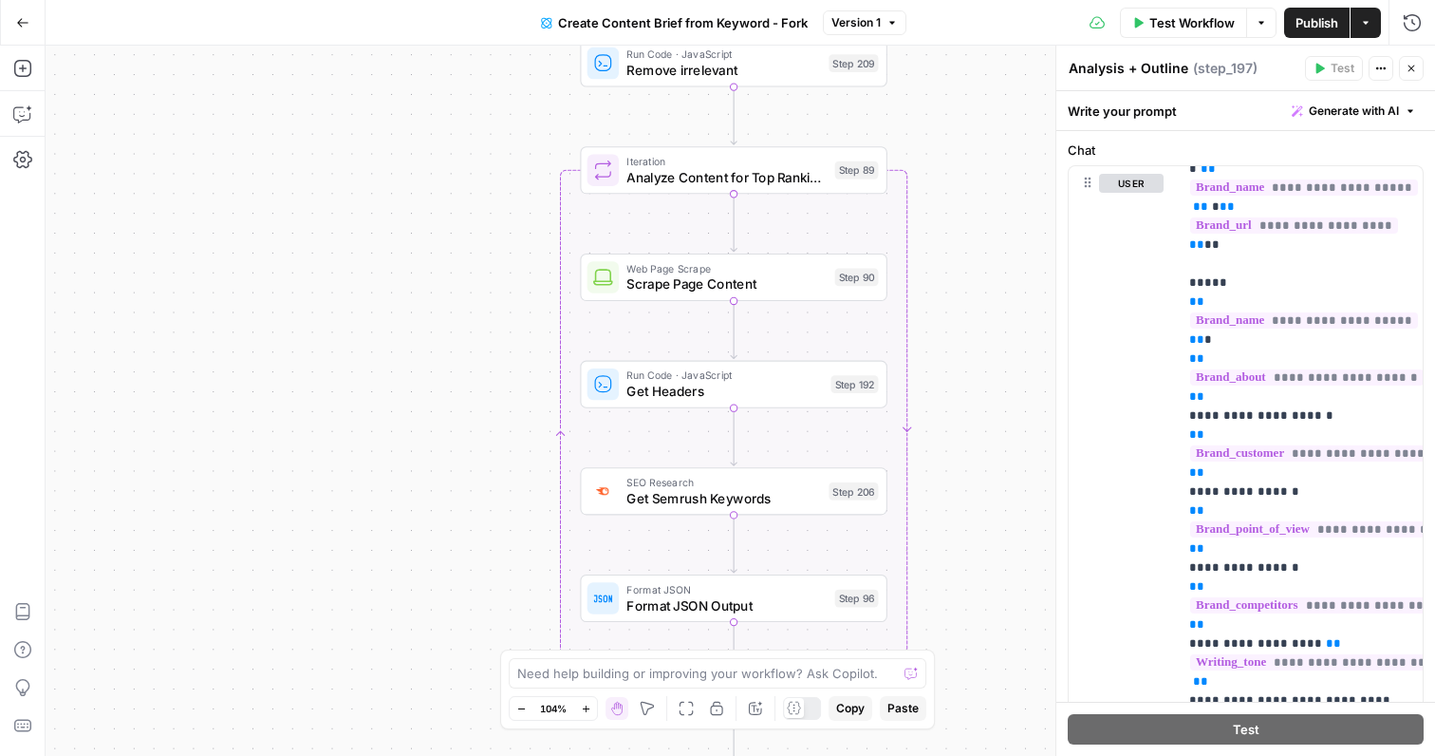
drag, startPoint x: 951, startPoint y: 290, endPoint x: 951, endPoint y: 112, distance: 178.5
click at [951, 112] on div "Workflow Set Inputs Inputs Google Search Perform Google Search Step 51 Loop Ite…" at bounding box center [741, 401] width 1390 height 710
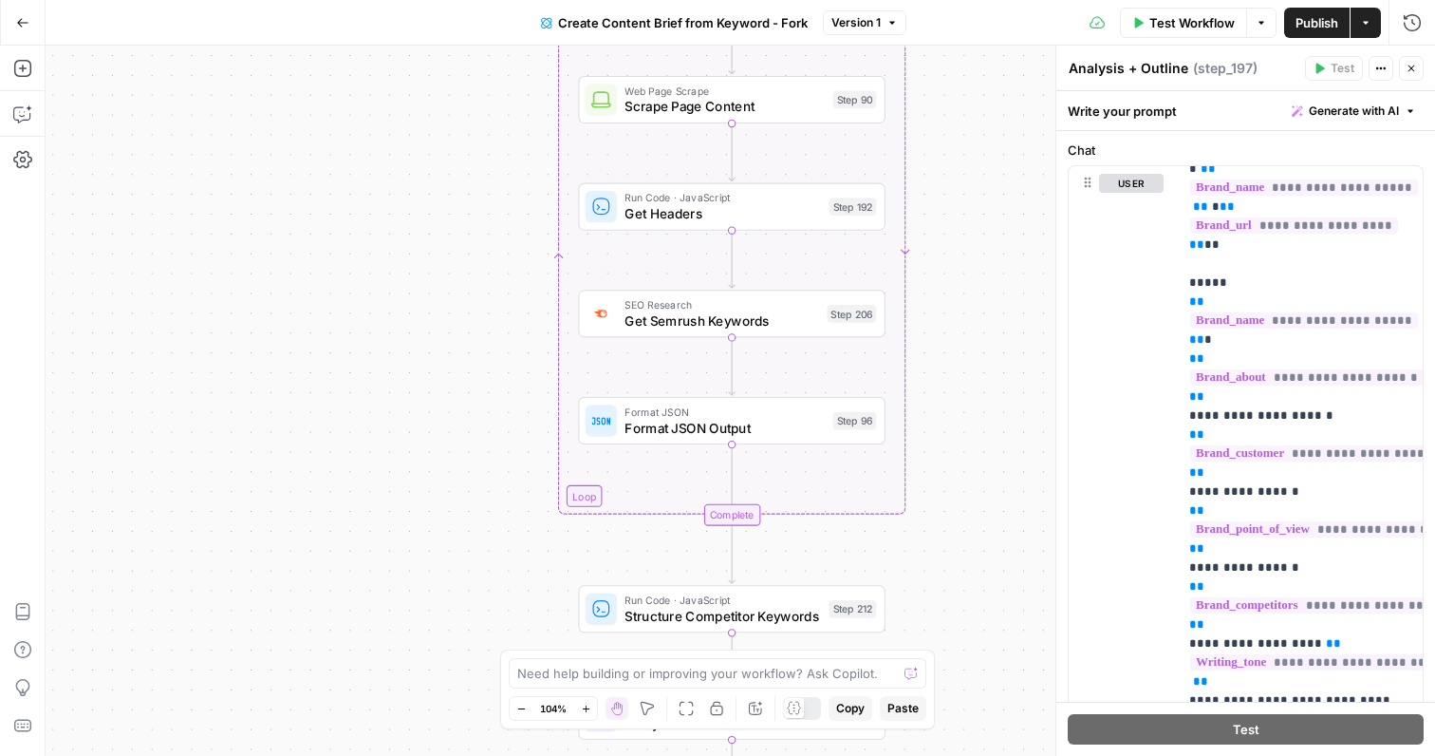
drag, startPoint x: 941, startPoint y: 448, endPoint x: 938, endPoint y: 196, distance: 252.5
click at [938, 196] on div "Workflow Set Inputs Inputs Google Search Perform Google Search Step 51 Loop Ite…" at bounding box center [741, 401] width 1390 height 710
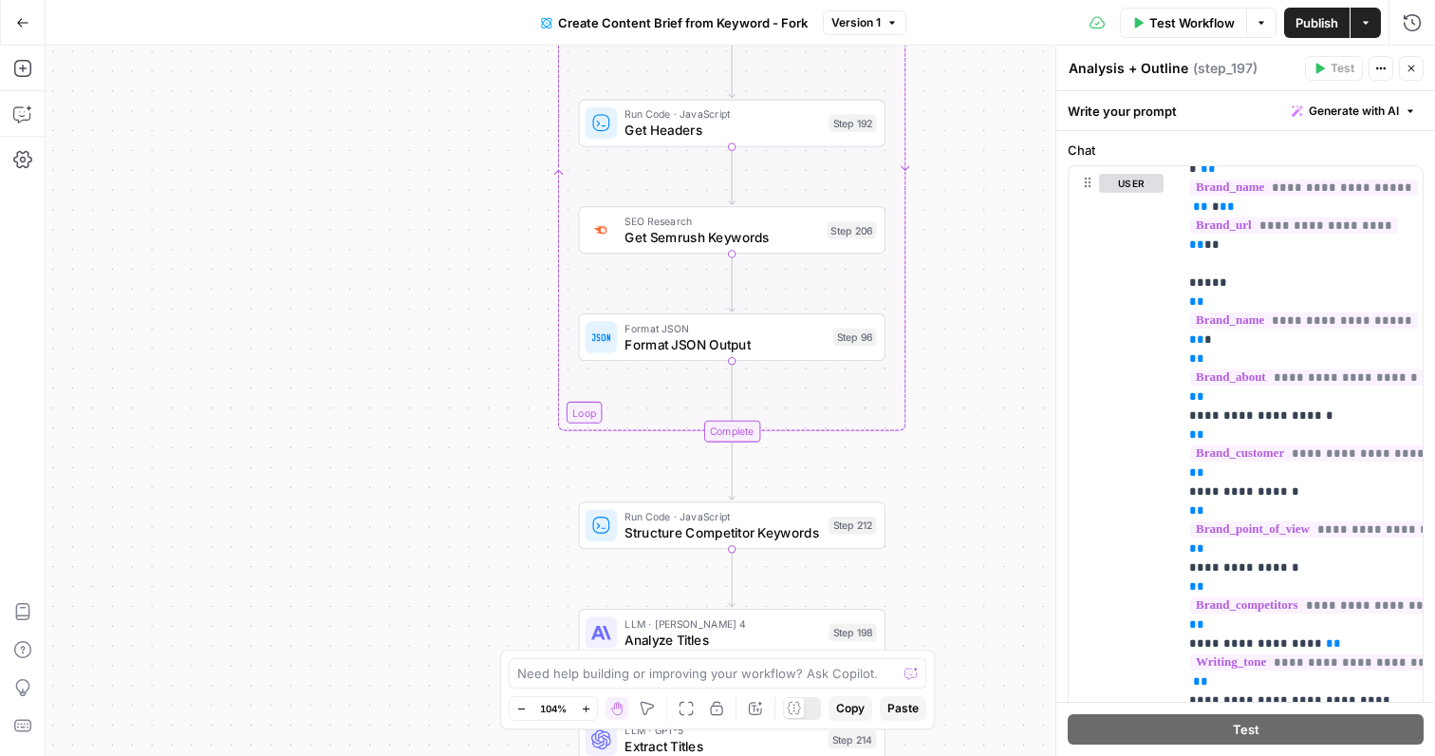
drag, startPoint x: 959, startPoint y: 442, endPoint x: 959, endPoint y: 72, distance: 370.2
click at [959, 72] on div "Workflow Set Inputs Inputs Google Search Perform Google Search Step 51 Loop Ite…" at bounding box center [741, 401] width 1390 height 710
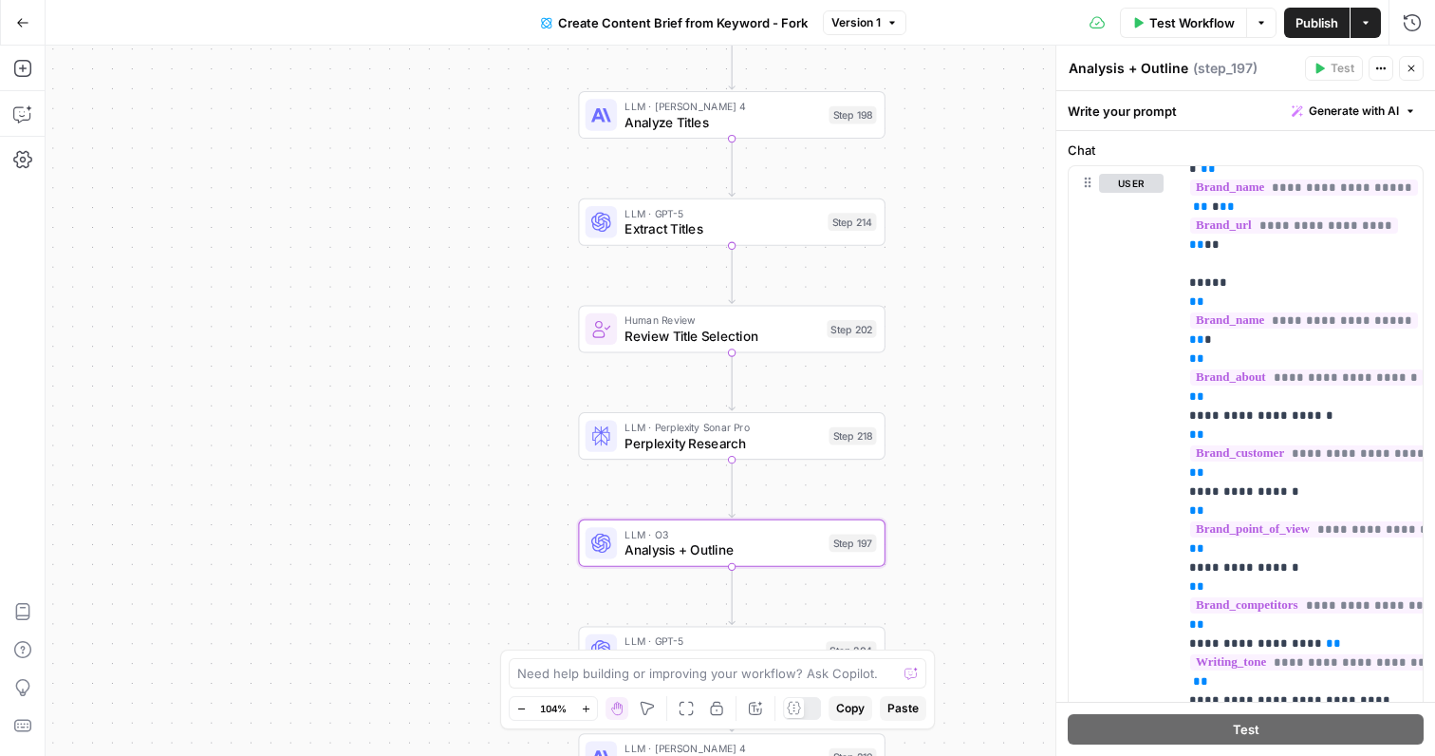
drag, startPoint x: 961, startPoint y: 357, endPoint x: 958, endPoint y: 201, distance: 155.7
click at [958, 201] on div "Workflow Set Inputs Inputs Google Search Perform Google Search Step 51 Loop Ite…" at bounding box center [741, 401] width 1390 height 710
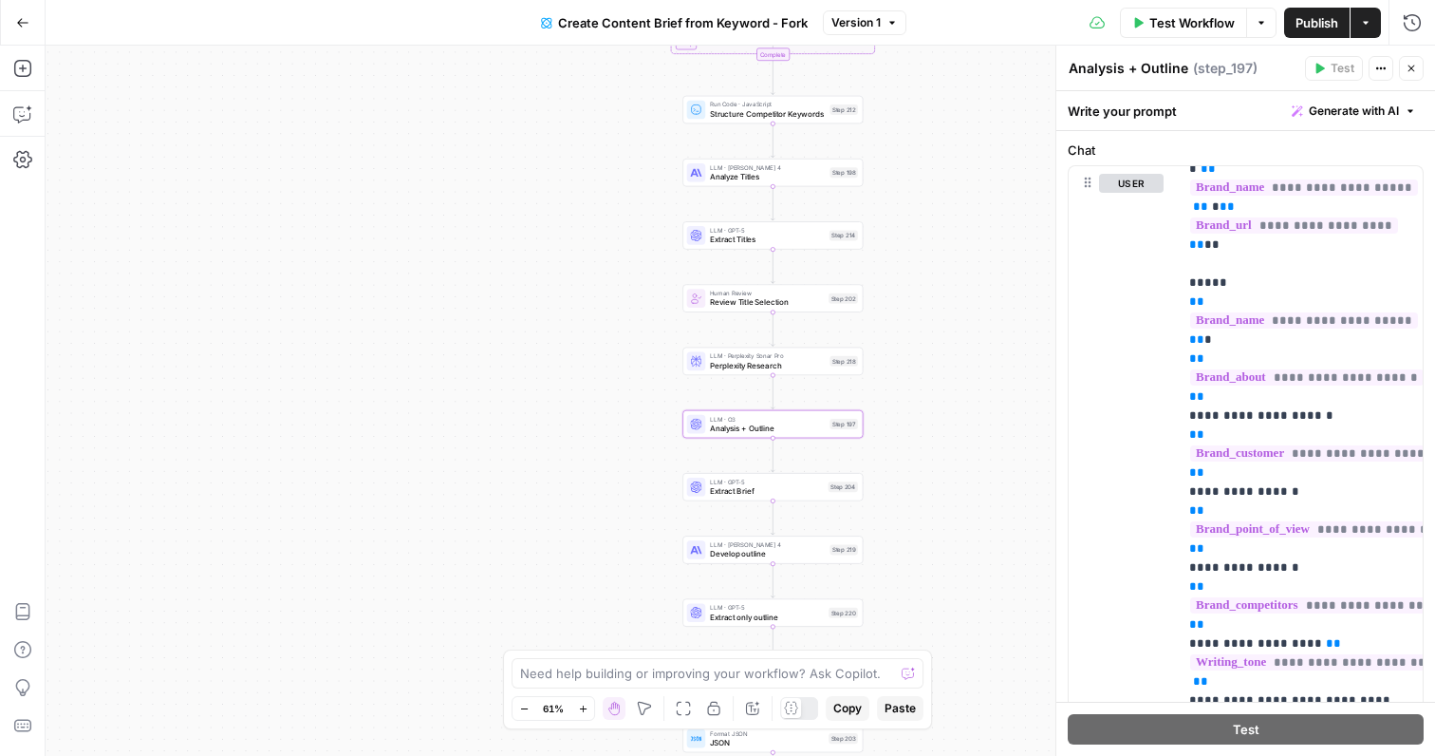
drag, startPoint x: 982, startPoint y: 259, endPoint x: 937, endPoint y: 259, distance: 45.6
click at [937, 259] on div "Workflow Set Inputs Inputs Google Search Perform Google Search Step 51 Loop Ite…" at bounding box center [741, 401] width 1390 height 710
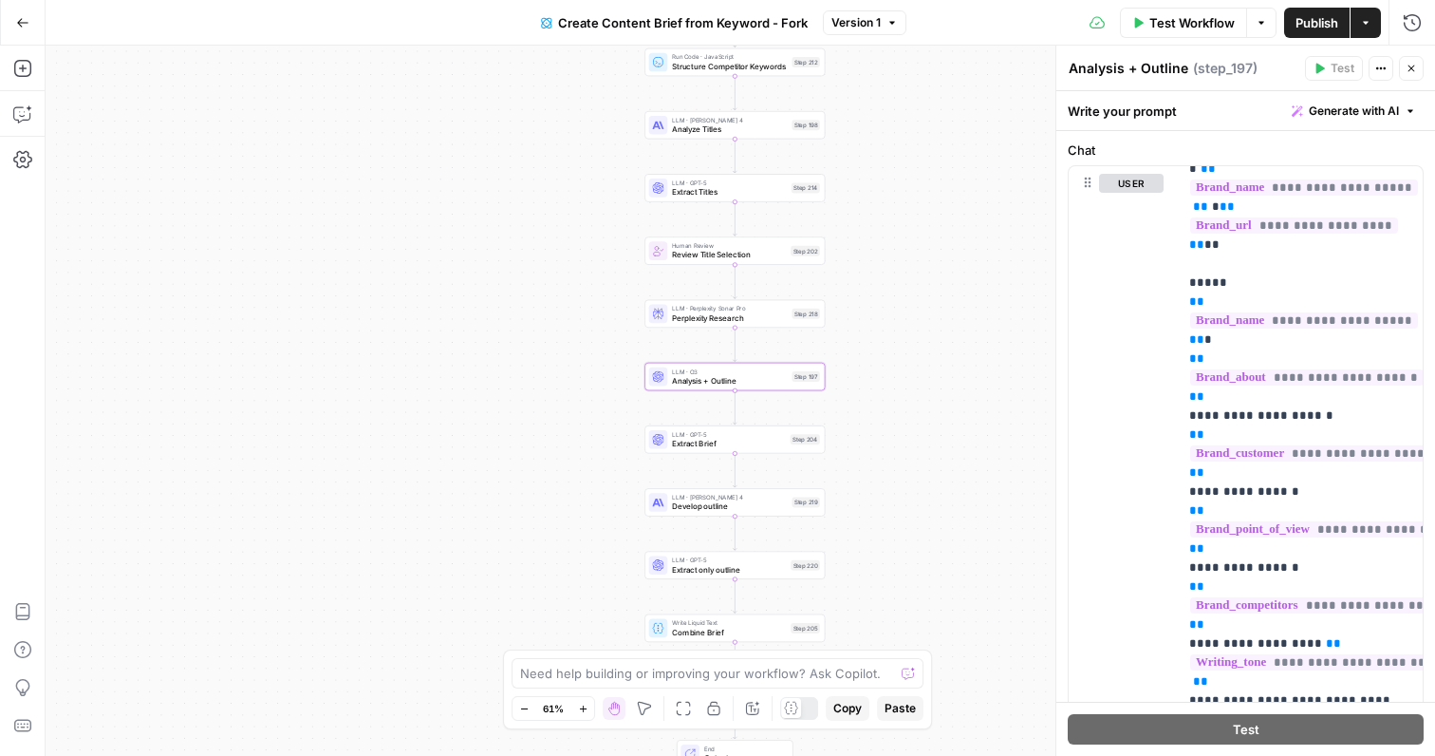
drag, startPoint x: 943, startPoint y: 247, endPoint x: 904, endPoint y: 199, distance: 61.4
click at [904, 199] on div "Workflow Set Inputs Inputs Google Search Perform Google Search Step 51 Loop Ite…" at bounding box center [741, 401] width 1390 height 710
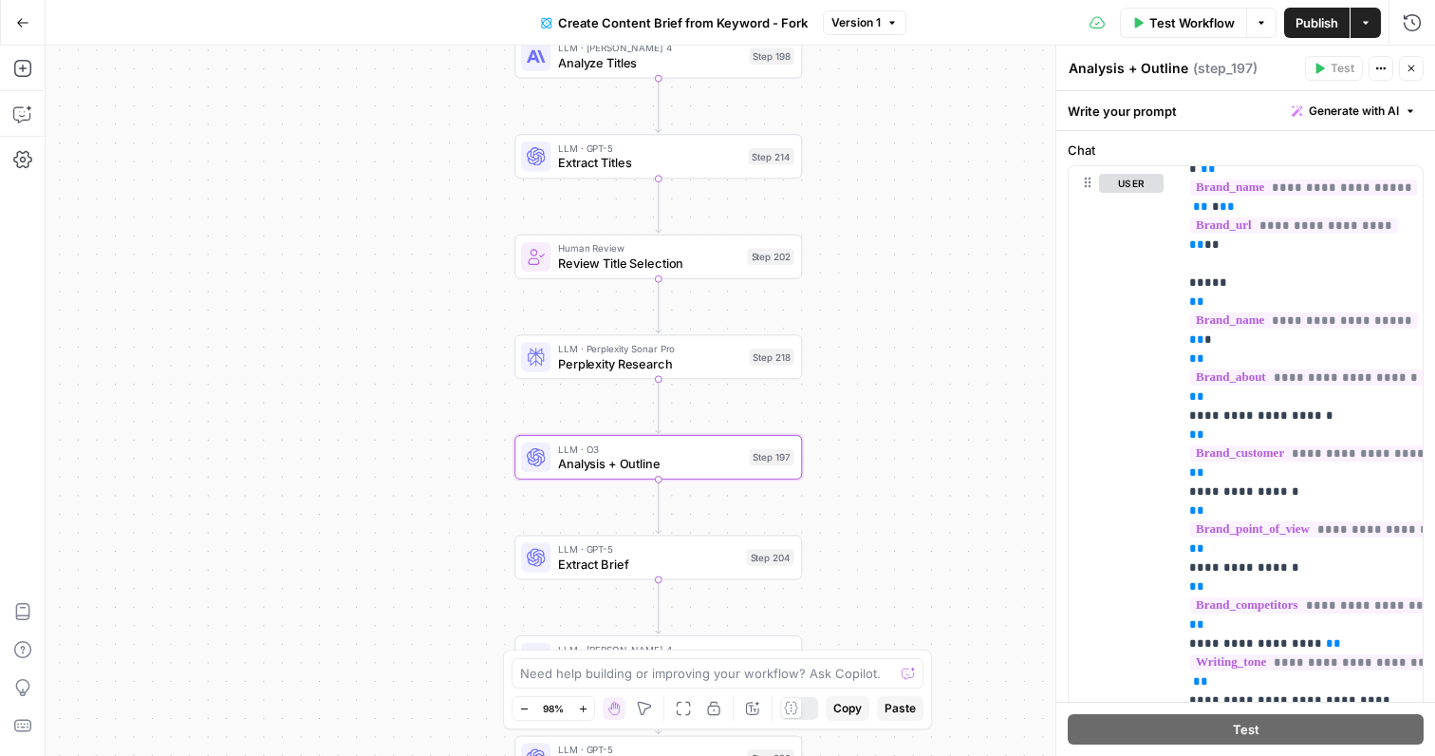
drag, startPoint x: 888, startPoint y: 234, endPoint x: 888, endPoint y: 334, distance: 100.6
click at [888, 334] on div "Workflow Set Inputs Inputs Google Search Perform Google Search Step 51 Loop Ite…" at bounding box center [741, 401] width 1390 height 710
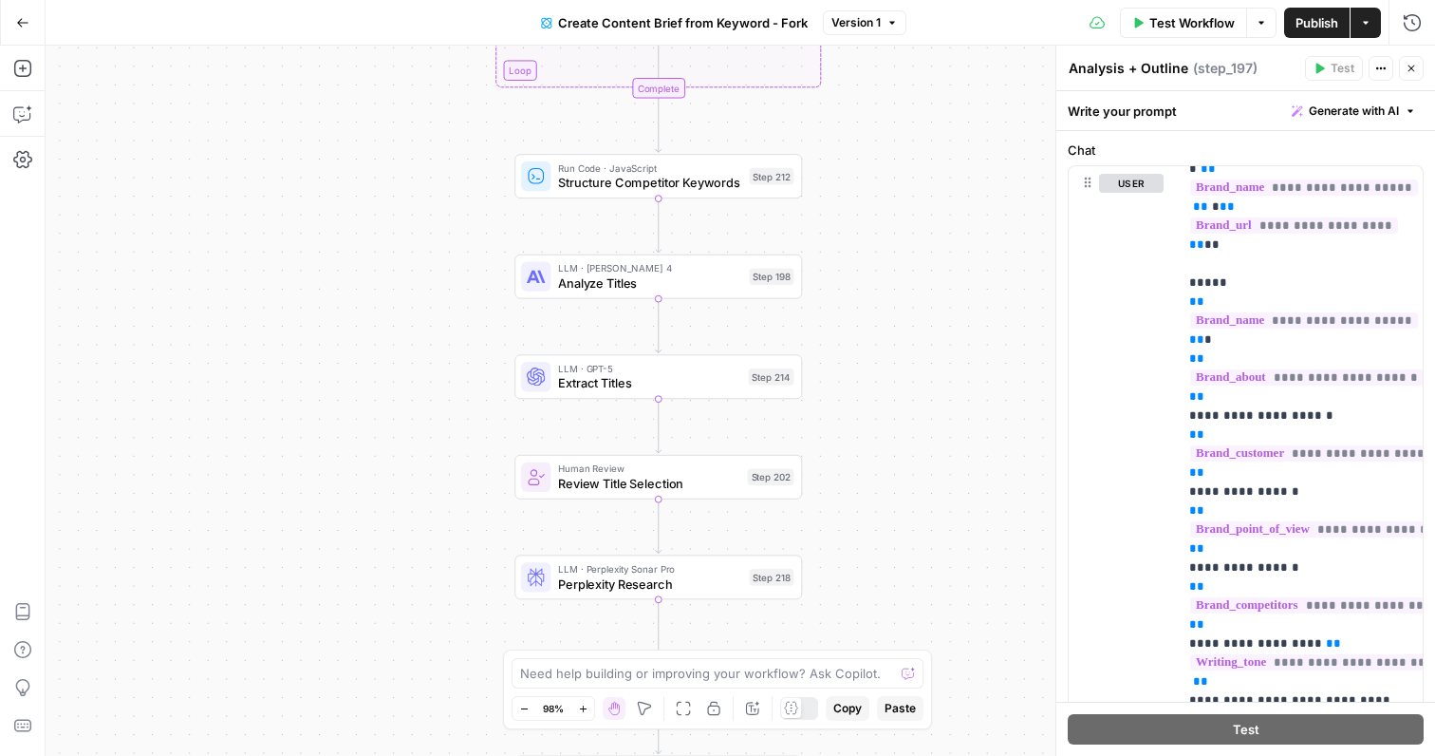
drag, startPoint x: 944, startPoint y: 175, endPoint x: 943, endPoint y: 346, distance: 170.9
click at [943, 347] on div "Workflow Set Inputs Inputs Google Search Perform Google Search Step 51 Loop Ite…" at bounding box center [741, 401] width 1390 height 710
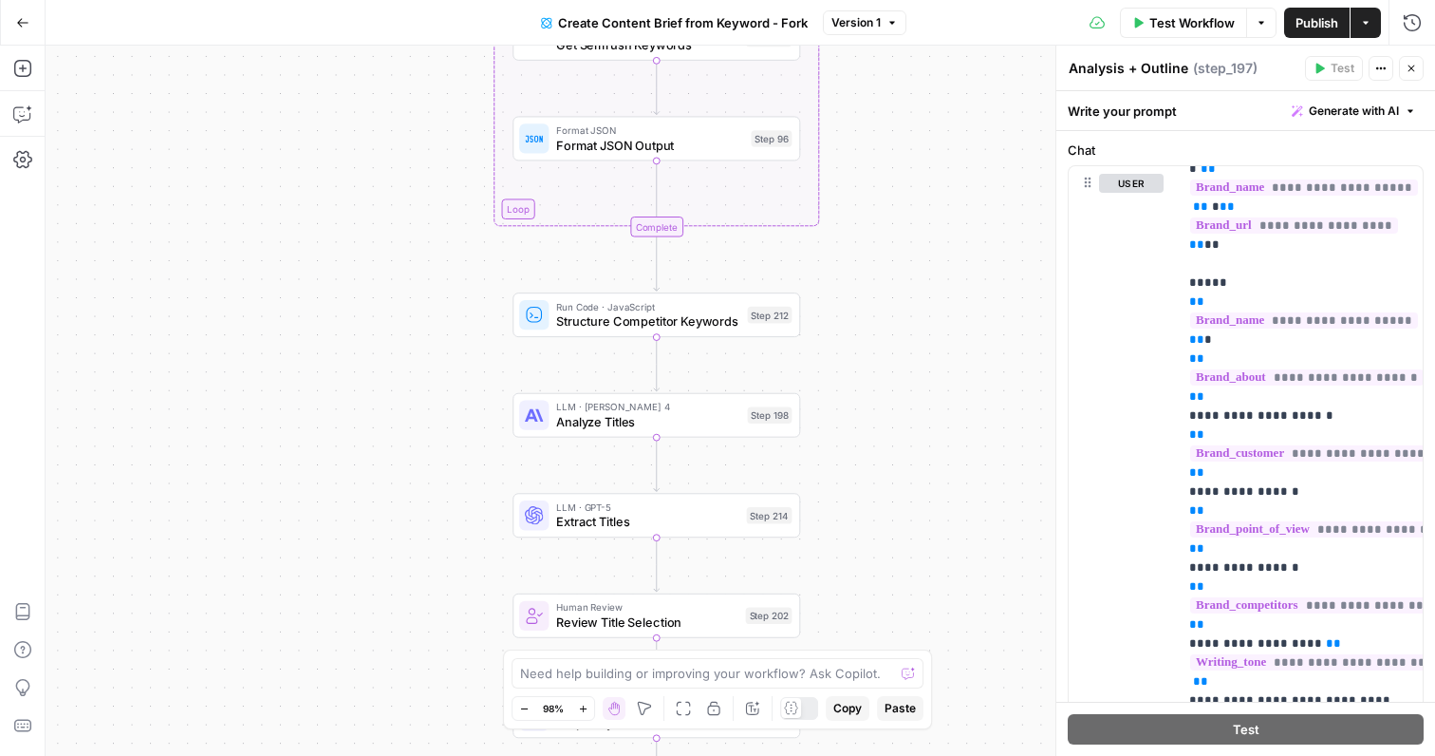
drag, startPoint x: 935, startPoint y: 226, endPoint x: 934, endPoint y: 526, distance: 300.0
click at [934, 526] on div "Workflow Set Inputs Inputs Google Search Perform Google Search Step 51 Loop Ite…" at bounding box center [741, 401] width 1390 height 710
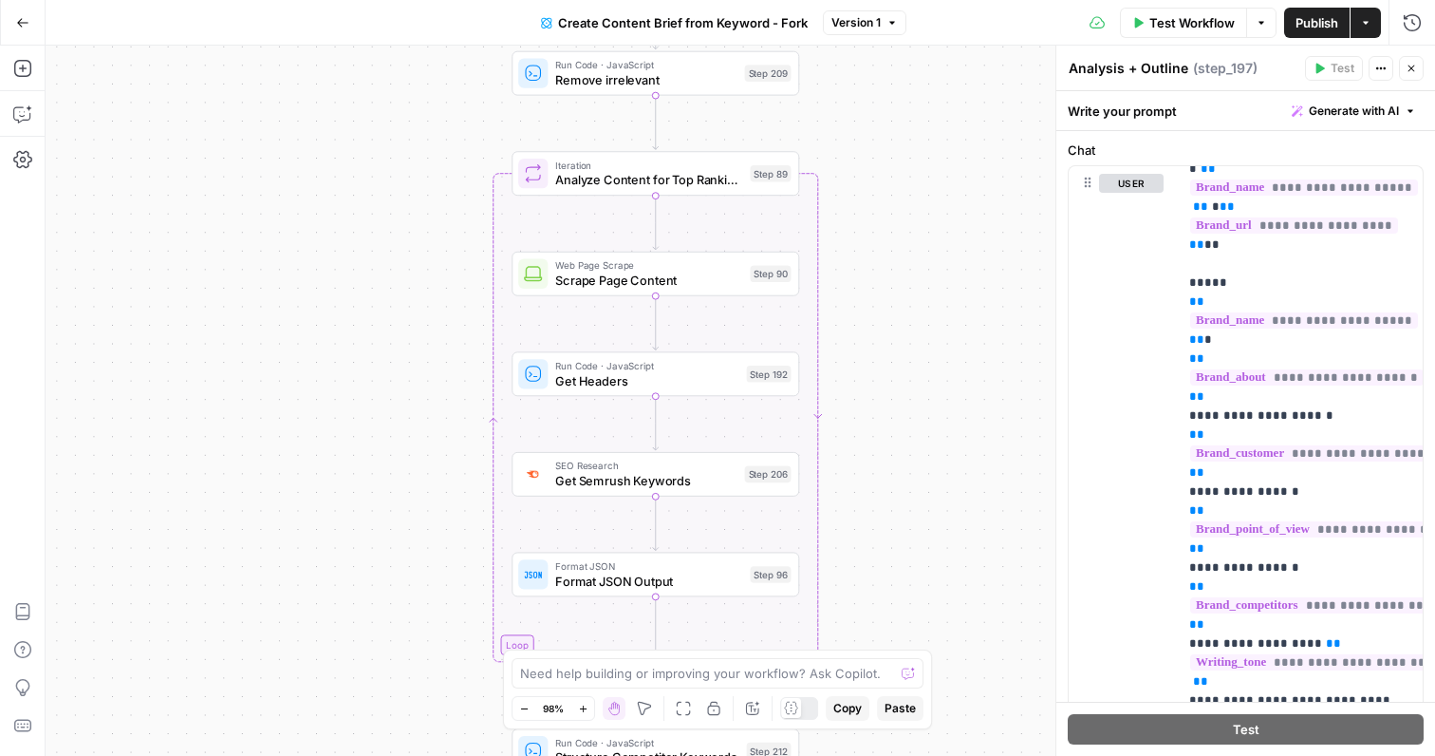
drag, startPoint x: 946, startPoint y: 242, endPoint x: 945, endPoint y: 501, distance: 259.1
click at [946, 502] on div "Workflow Set Inputs Inputs Google Search Perform Google Search Step 51 Loop Ite…" at bounding box center [741, 401] width 1390 height 710
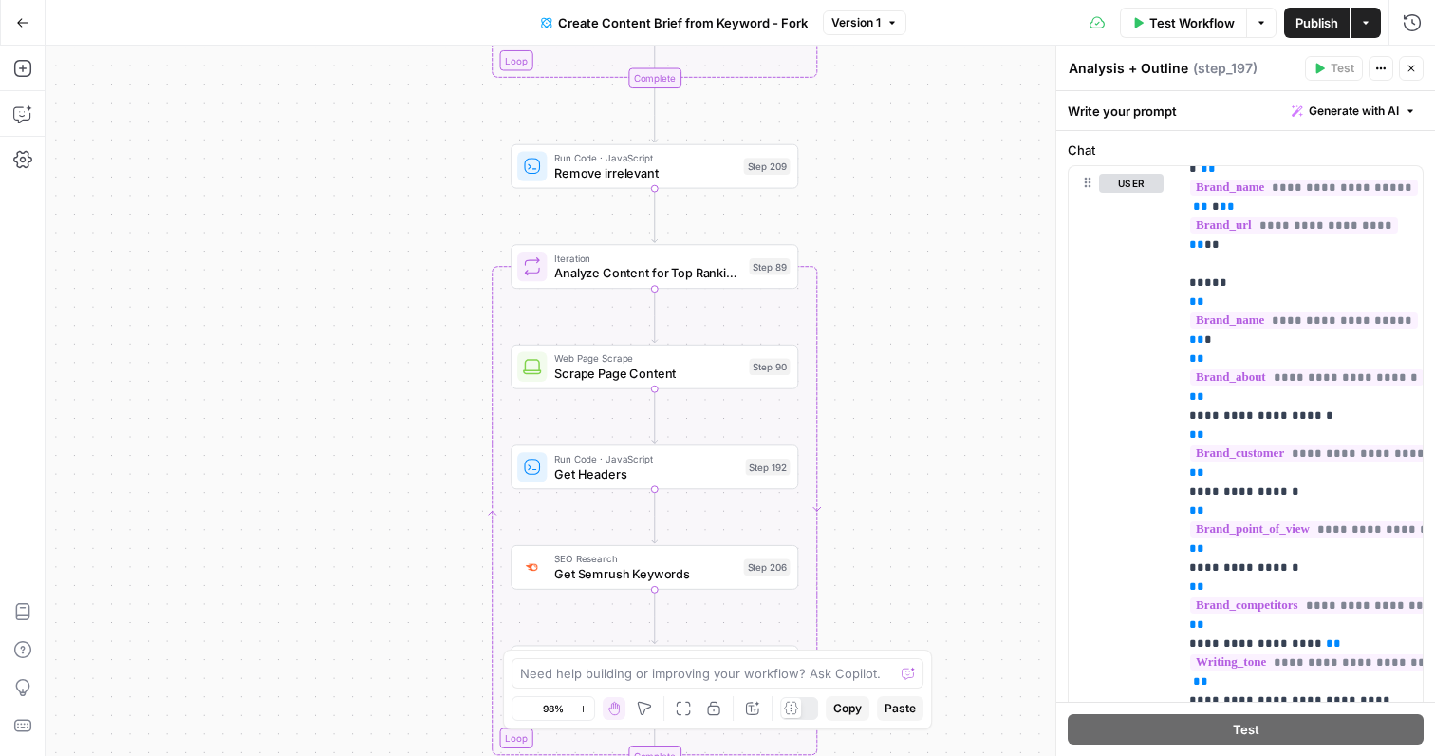
drag, startPoint x: 940, startPoint y: 263, endPoint x: 940, endPoint y: 471, distance: 207.9
click at [940, 471] on div "Workflow Set Inputs Inputs Google Search Perform Google Search Step 51 Loop Ite…" at bounding box center [741, 401] width 1390 height 710
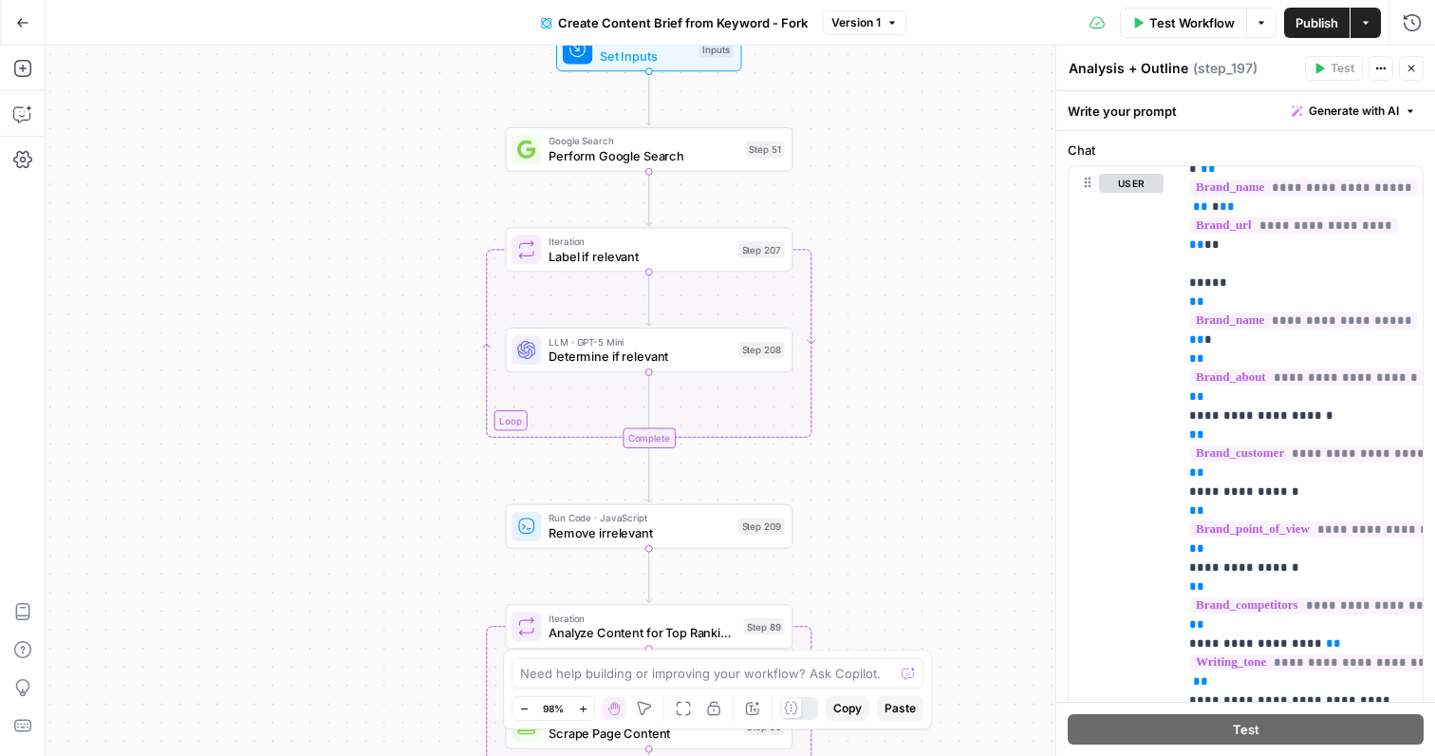
drag, startPoint x: 927, startPoint y: 215, endPoint x: 922, endPoint y: 444, distance: 229.8
click at [922, 445] on div "Workflow Set Inputs Inputs Google Search Perform Google Search Step 51 Loop Ite…" at bounding box center [741, 401] width 1390 height 710
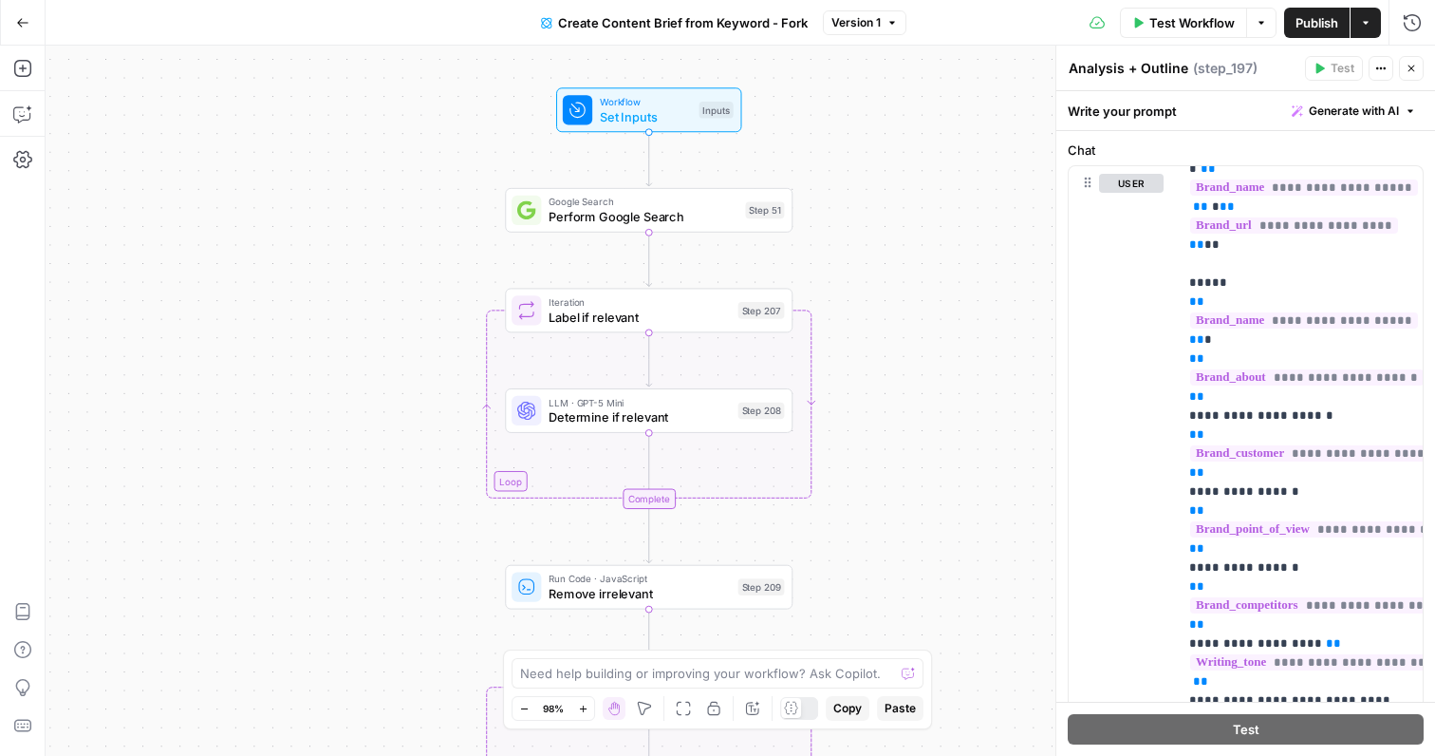
drag, startPoint x: 928, startPoint y: 225, endPoint x: 928, endPoint y: 284, distance: 58.9
click at [928, 285] on div "Workflow Set Inputs Inputs Google Search Perform Google Search Step 51 Loop Ite…" at bounding box center [741, 401] width 1390 height 710
